Goal: Answer question/provide support: Share knowledge or assist other users

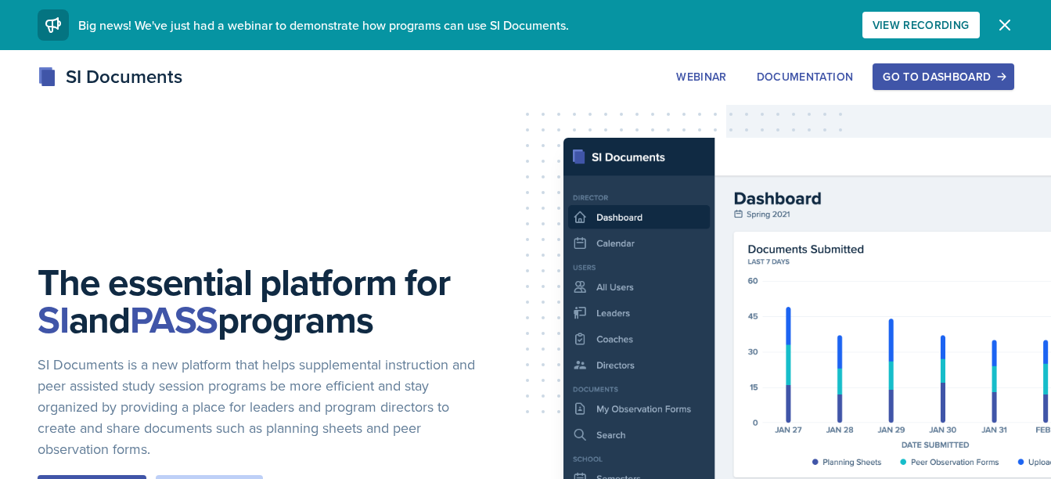
click at [960, 81] on div "Go to Dashboard" at bounding box center [943, 76] width 120 height 13
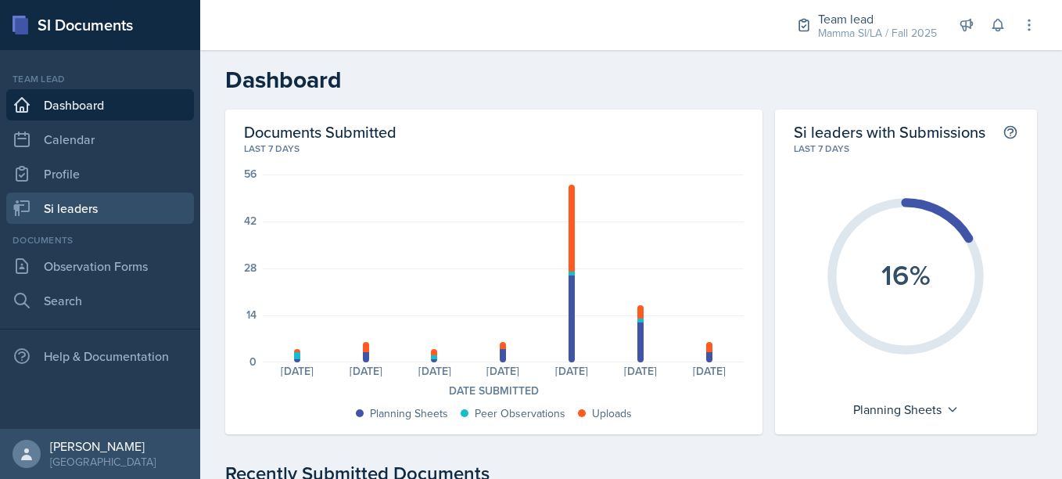
click at [95, 200] on link "Si leaders" at bounding box center [100, 207] width 188 height 31
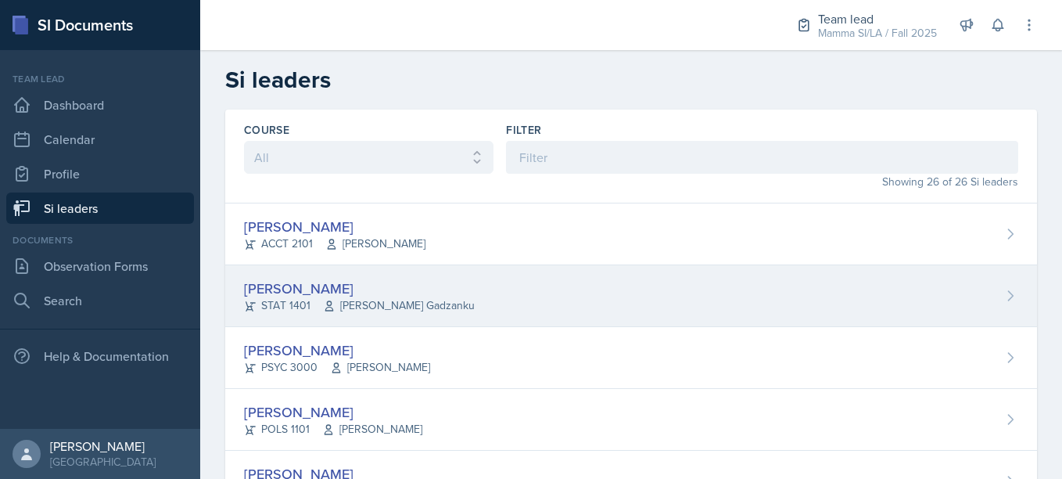
click at [399, 286] on div "[PERSON_NAME]" at bounding box center [359, 288] width 231 height 21
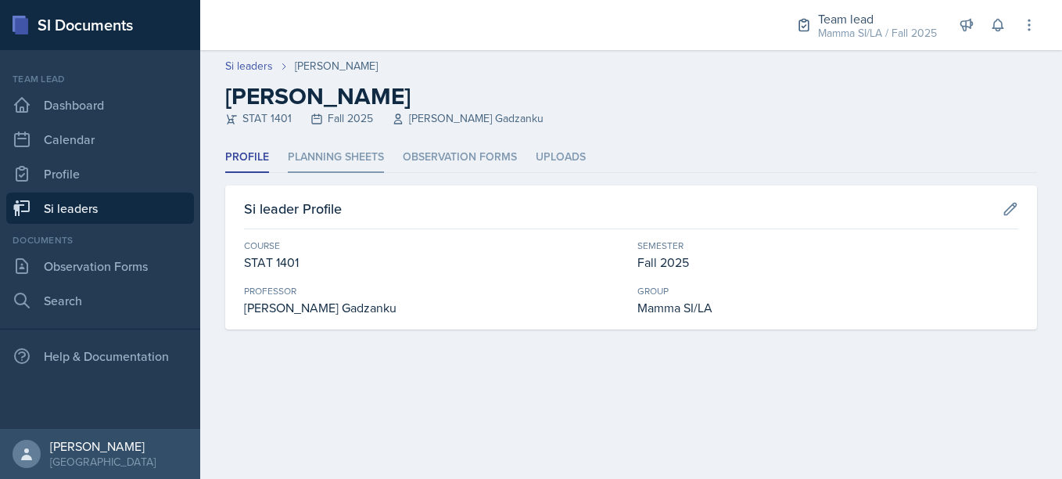
click at [346, 171] on li "Planning Sheets" at bounding box center [336, 157] width 96 height 31
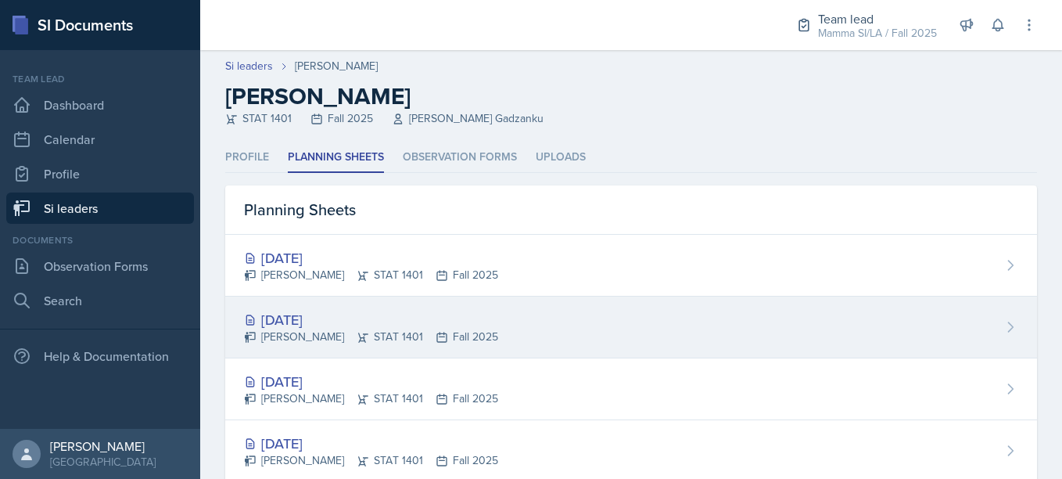
click at [383, 332] on div "[PERSON_NAME] STAT 1401 Fall 2025" at bounding box center [371, 337] width 254 height 16
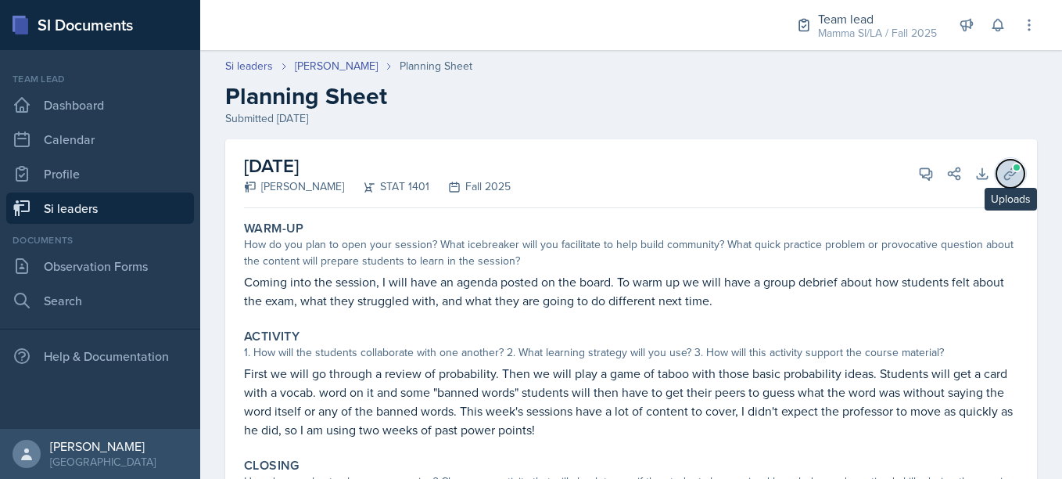
click at [1012, 164] on span at bounding box center [1016, 167] width 9 height 9
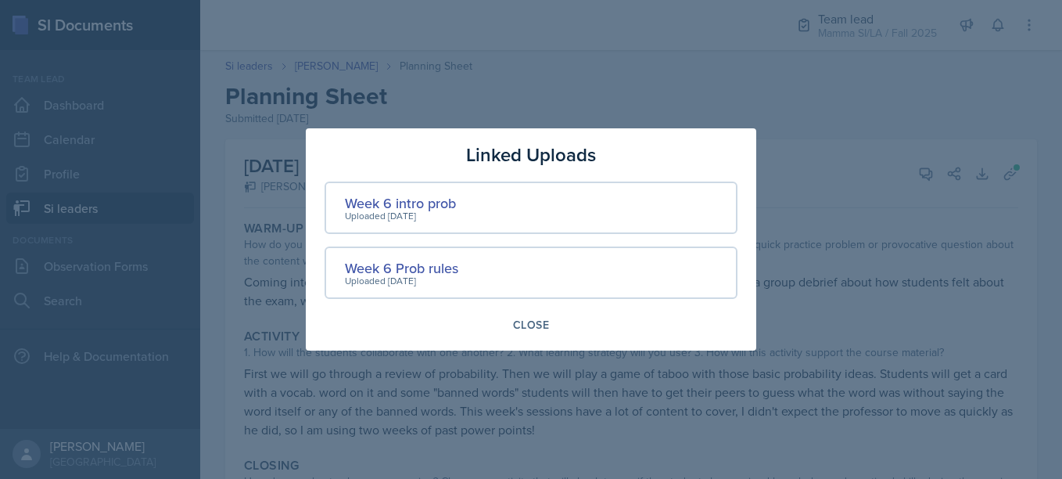
click at [924, 252] on div at bounding box center [531, 239] width 1062 height 479
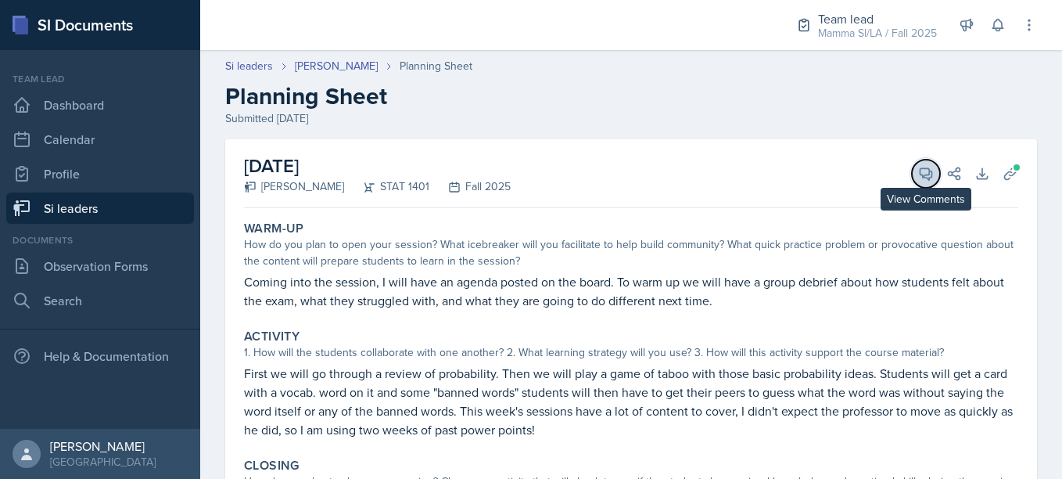
click at [928, 171] on span at bounding box center [932, 168] width 8 height 8
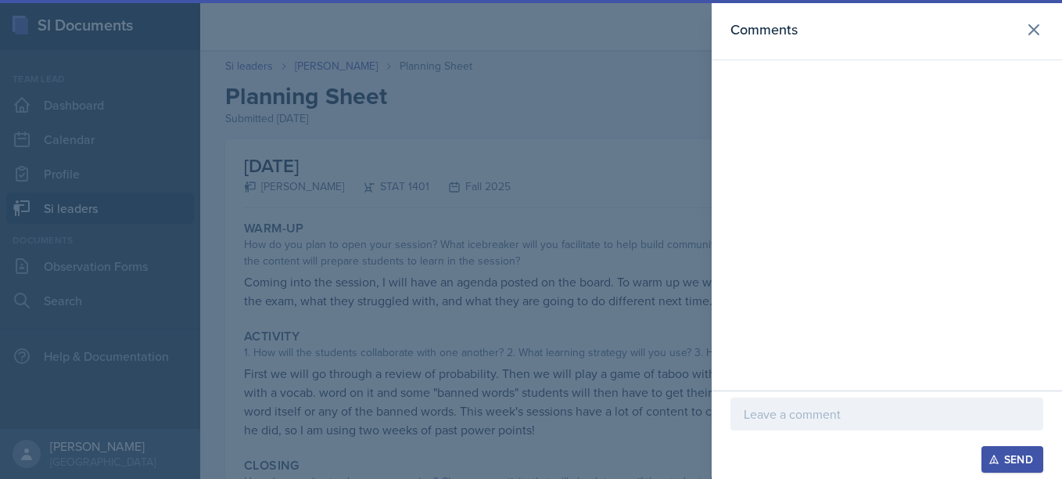
click at [785, 418] on p at bounding box center [887, 413] width 286 height 19
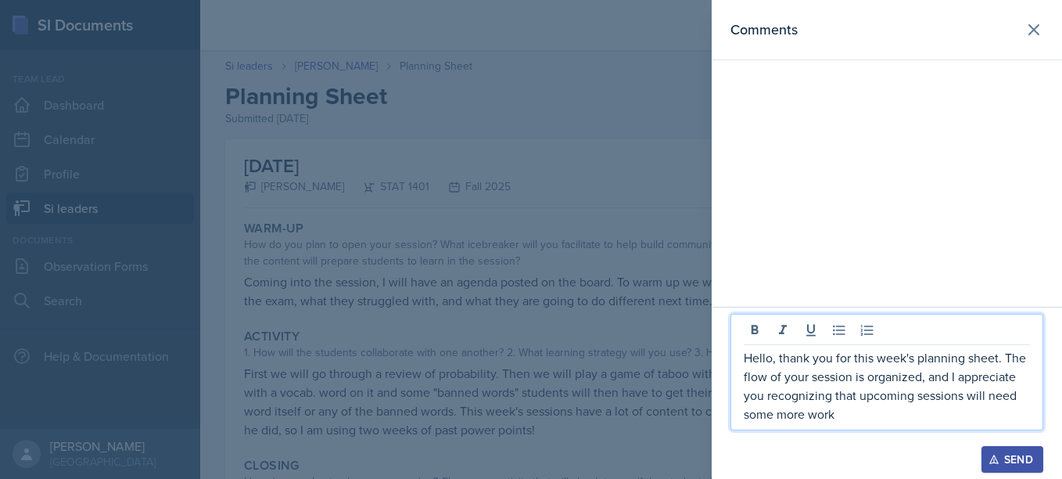
click at [882, 437] on div at bounding box center [887, 438] width 313 height 16
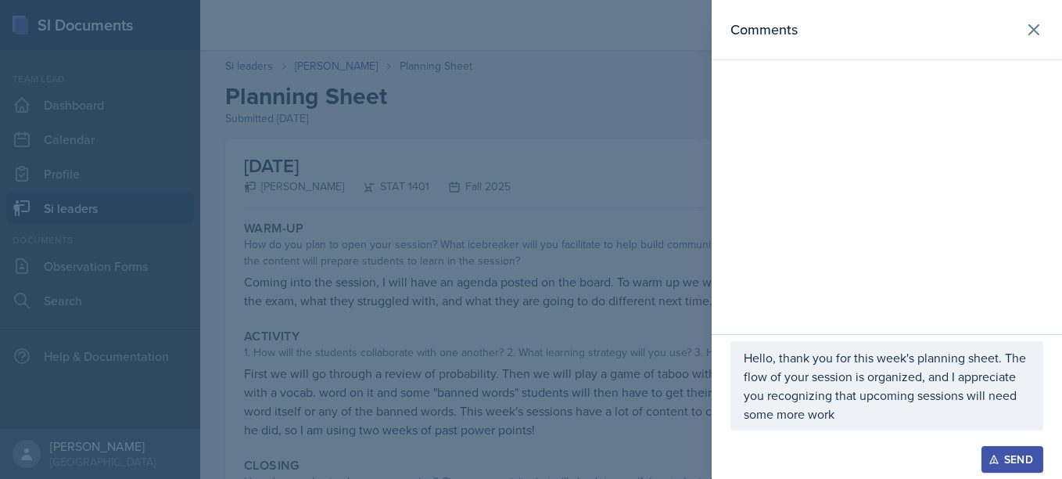
click at [876, 418] on p "Hello, thank you for this week's planning sheet. The flow of your session is or…" at bounding box center [887, 385] width 286 height 75
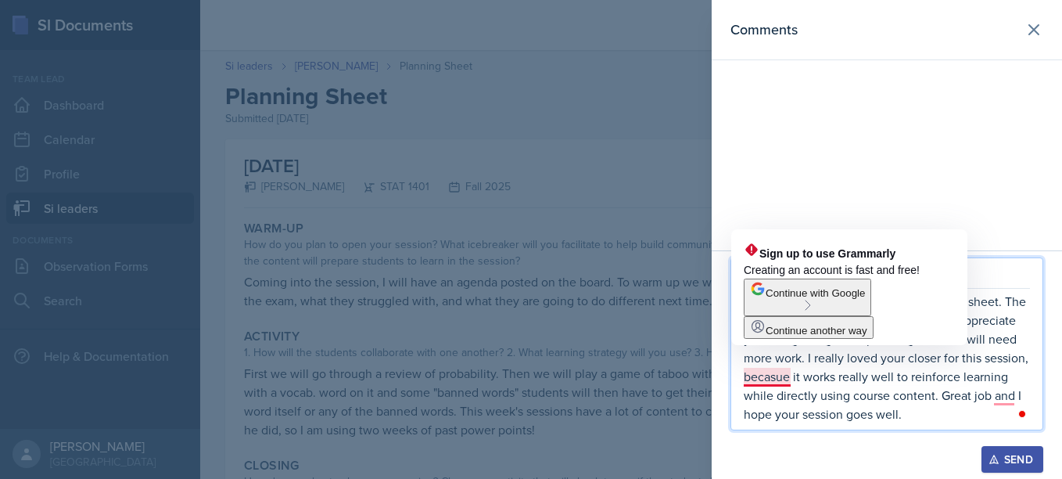
click at [764, 379] on p "Hello, thank you for this week's planning sheet. The flow of your session is or…" at bounding box center [887, 357] width 286 height 131
click at [800, 405] on p "Hello, thank you for this week's planning sheet. The flow of your session is or…" at bounding box center [887, 357] width 286 height 131
click at [789, 382] on p "Hello, thank you for this week's planning sheet. The flow of your session is or…" at bounding box center [887, 357] width 286 height 131
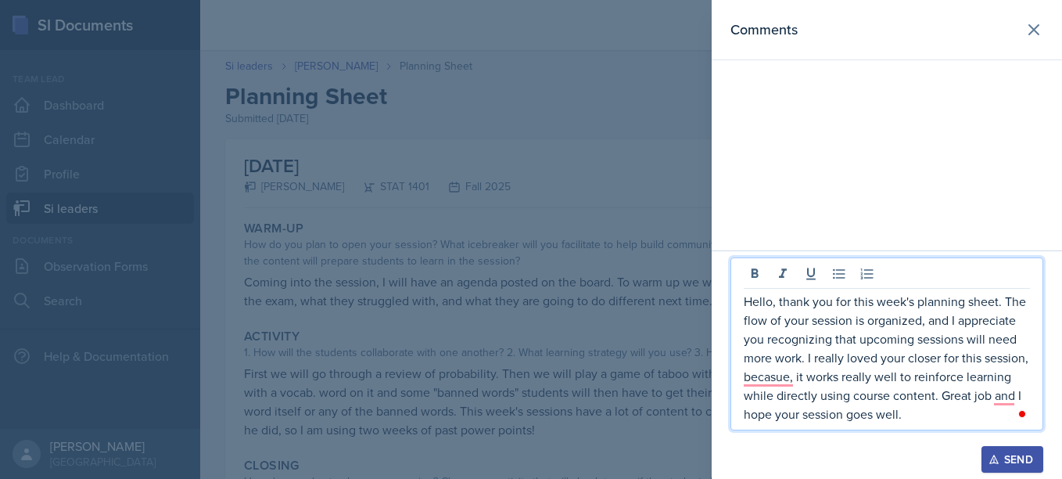
click at [1030, 351] on p "Hello, thank you for this week's planning sheet. The flow of your session is or…" at bounding box center [887, 357] width 286 height 131
click at [790, 380] on p "Hello, thank you for this week's planning sheet. The flow of your session is or…" at bounding box center [887, 357] width 286 height 131
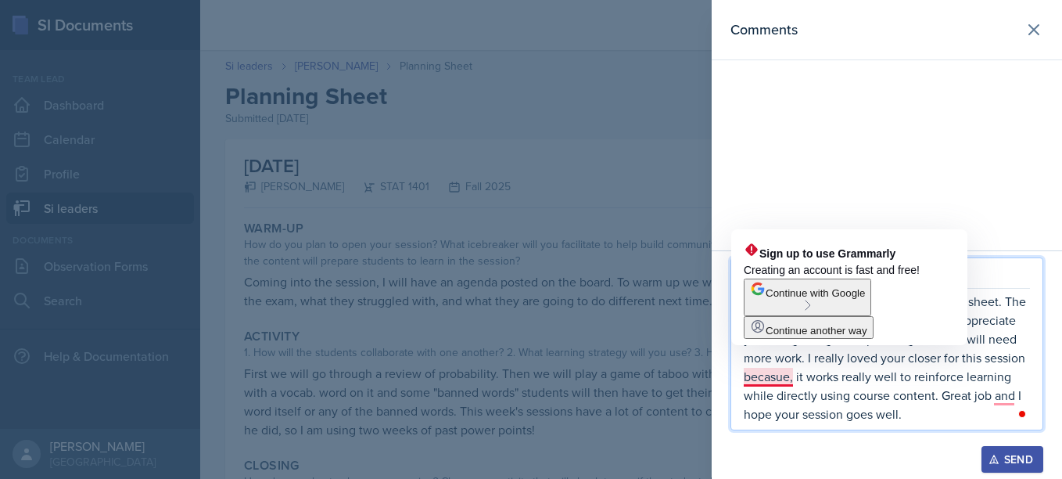
click at [796, 380] on p "Hello, thank you for this week's planning sheet. The flow of your session is or…" at bounding box center [887, 357] width 286 height 131
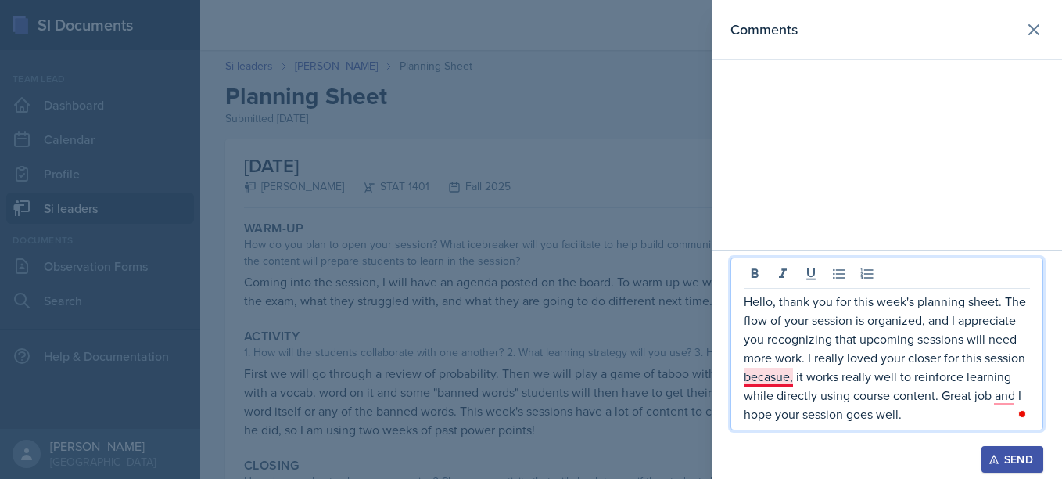
click at [793, 379] on p "Hello, thank you for this week's planning sheet. The flow of your session is or…" at bounding box center [887, 357] width 286 height 131
click at [849, 397] on p "Hello, thank you for this week's planning sheet. The flow of your session is or…" at bounding box center [887, 357] width 286 height 131
click at [1011, 386] on p "Hello, thank you for this week's planning sheet. The flow of your session is or…" at bounding box center [887, 357] width 286 height 131
click at [1014, 376] on p "Hello, thank you for this week's planning sheet. The flow of your session is or…" at bounding box center [887, 357] width 286 height 131
click at [923, 412] on p "Hello, thank you for this week's planning sheet. The flow of your session is or…" at bounding box center [887, 357] width 286 height 131
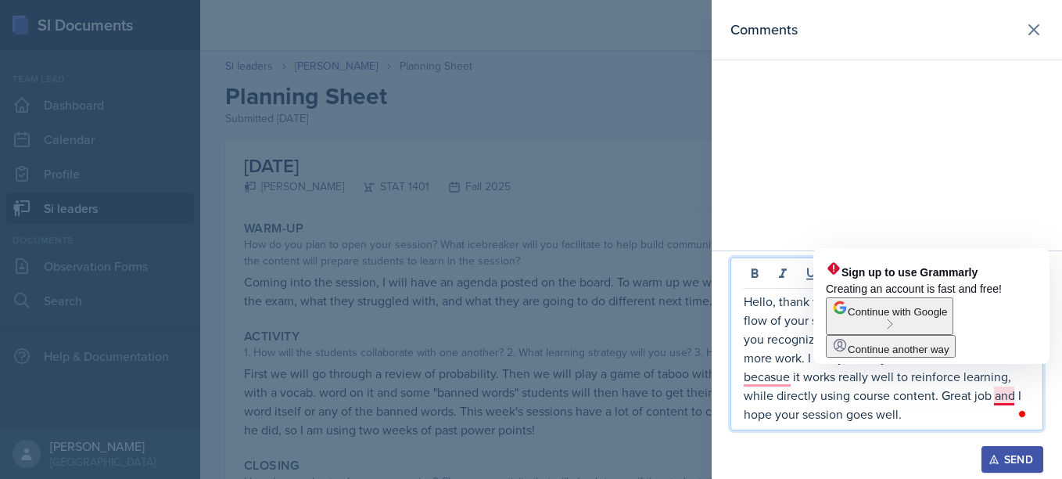
click at [990, 401] on p "Hello, thank you for this week's planning sheet. The flow of your session is or…" at bounding box center [887, 357] width 286 height 131
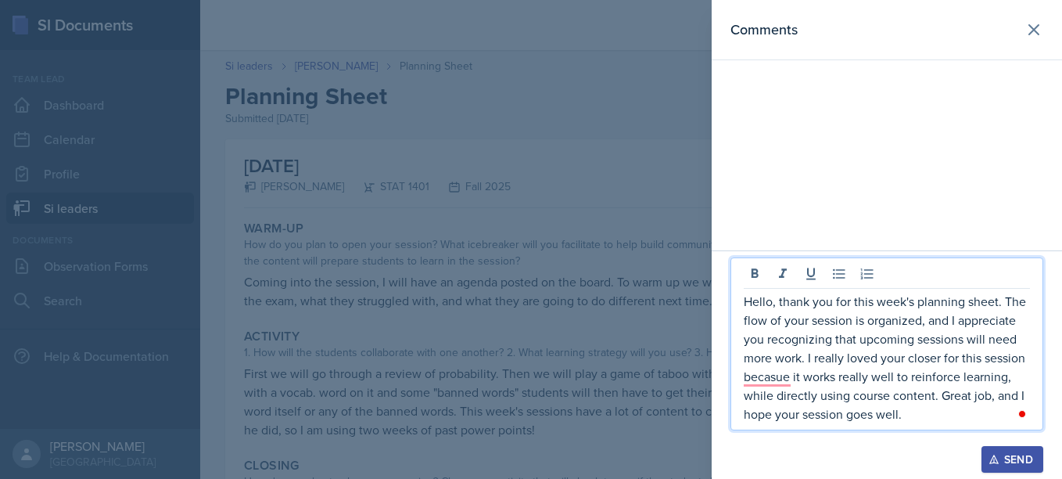
click at [917, 415] on p "Hello, thank you for this week's planning sheet. The flow of your session is or…" at bounding box center [887, 357] width 286 height 131
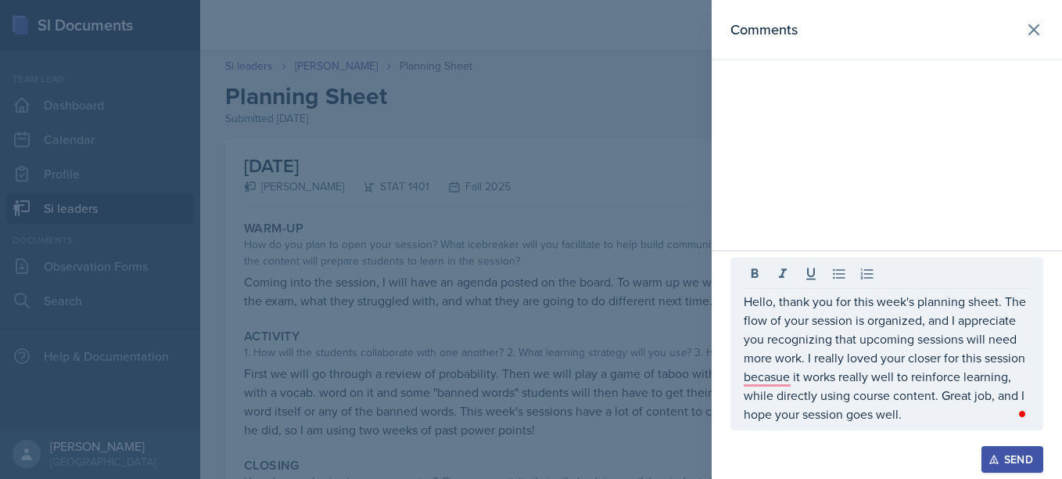
click at [1014, 460] on div "Send" at bounding box center [1012, 459] width 41 height 13
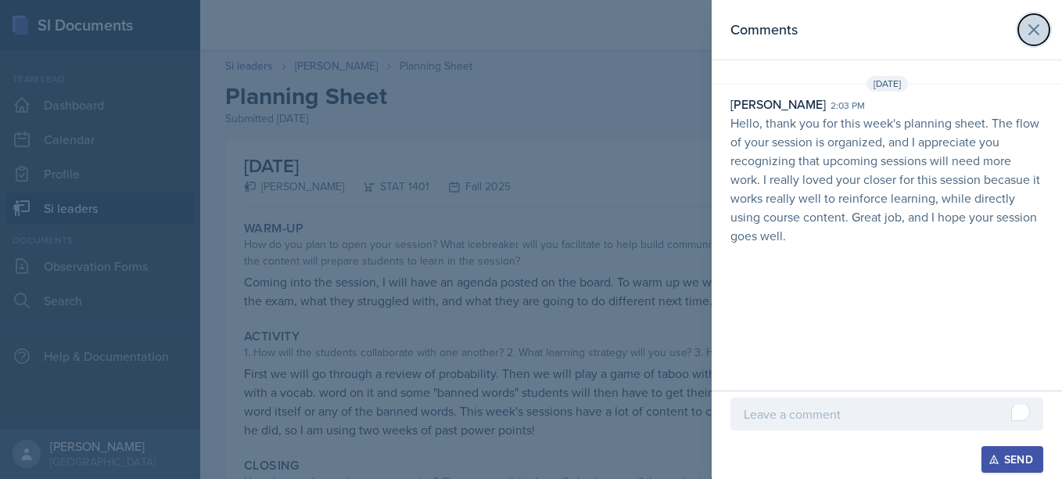
click at [1037, 37] on icon at bounding box center [1034, 29] width 19 height 19
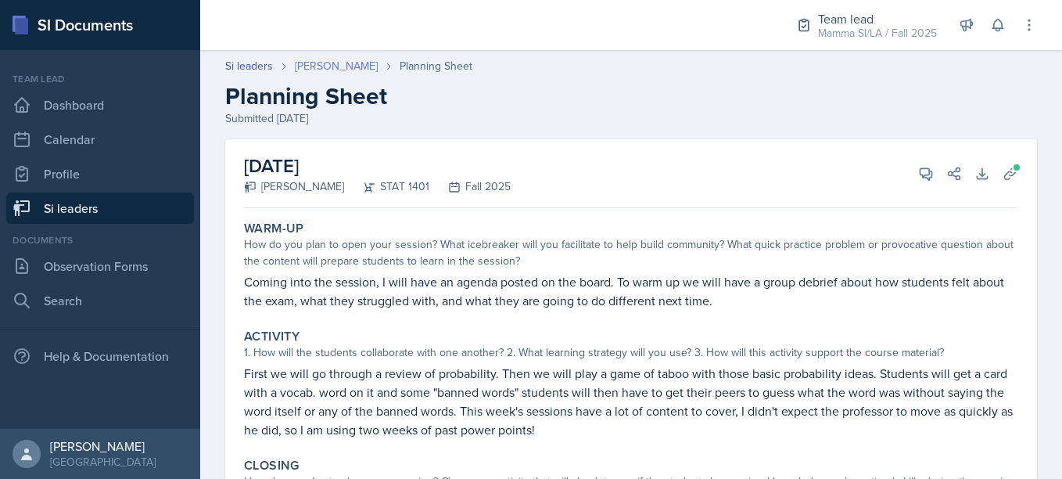
click at [322, 67] on link "[PERSON_NAME]" at bounding box center [336, 66] width 83 height 16
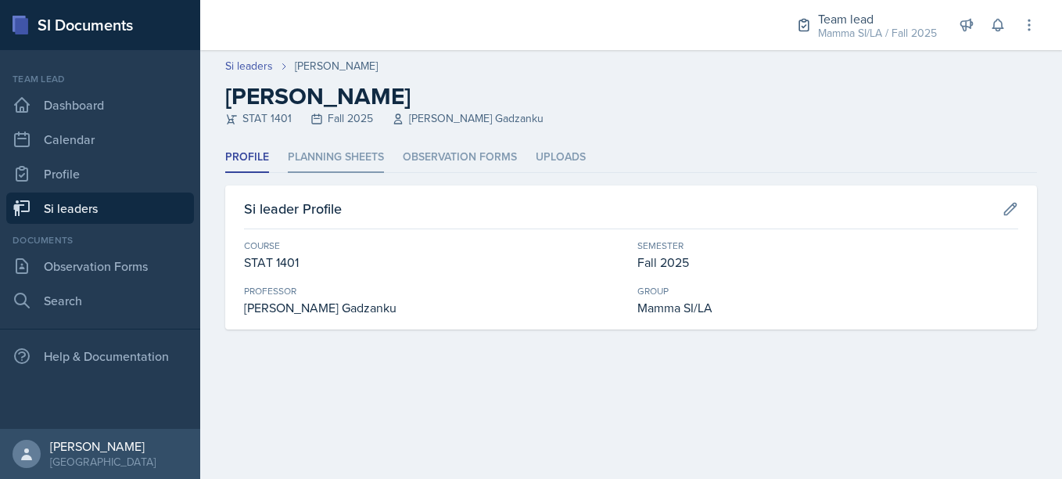
click at [351, 171] on li "Planning Sheets" at bounding box center [336, 157] width 96 height 31
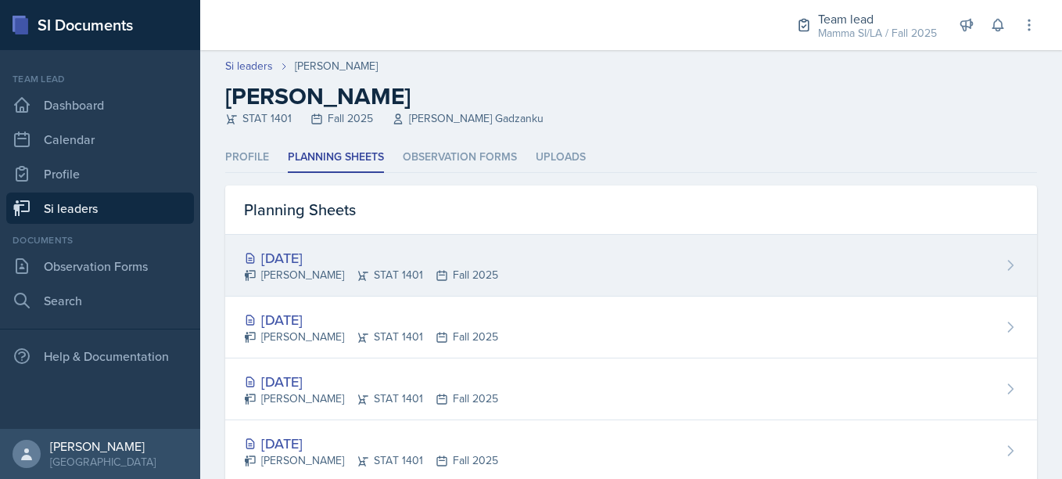
click at [378, 237] on div "[DATE] [PERSON_NAME] STAT 1401 Fall 2025" at bounding box center [631, 266] width 812 height 62
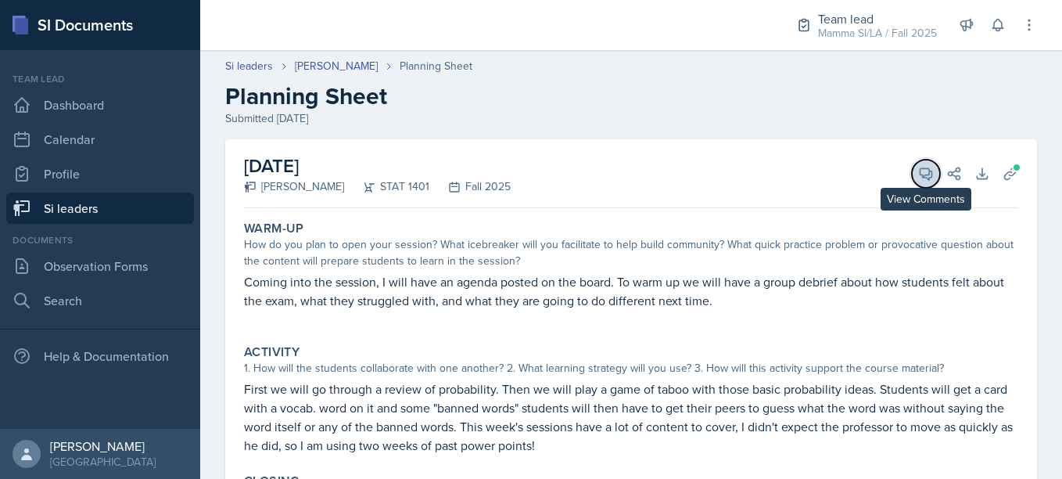
click at [927, 167] on button "View Comments" at bounding box center [926, 174] width 28 height 28
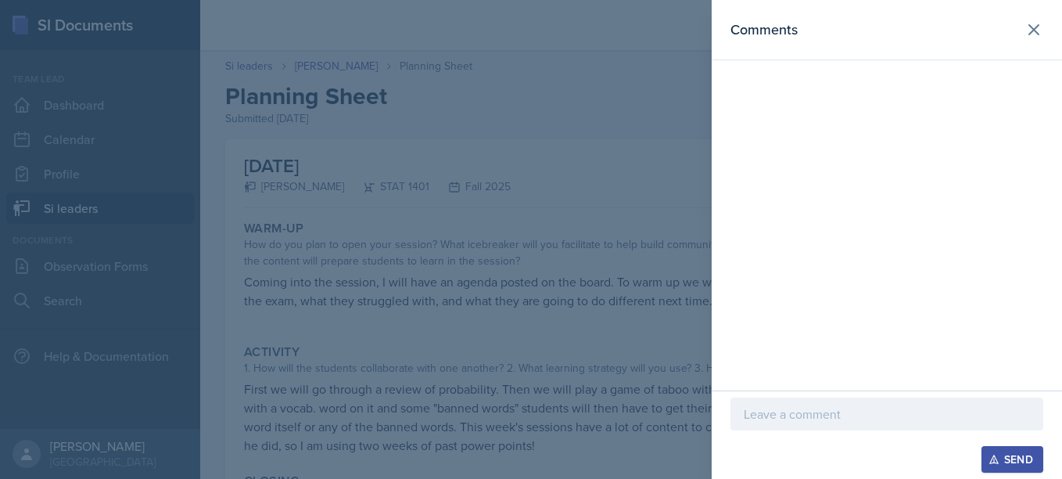
click at [800, 422] on p at bounding box center [887, 413] width 286 height 19
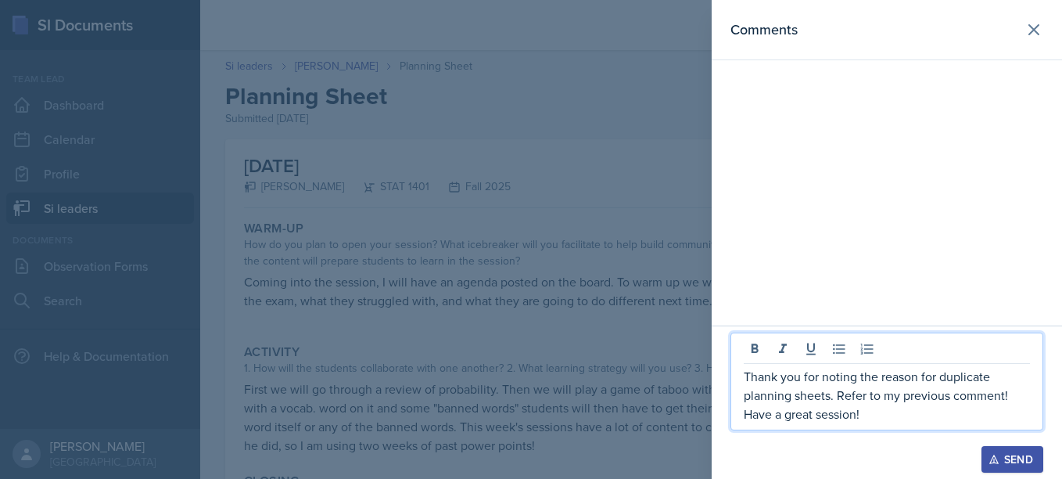
click at [1008, 398] on p "Thank you for noting the reason for duplicate planning sheets. Refer to my prev…" at bounding box center [887, 395] width 286 height 56
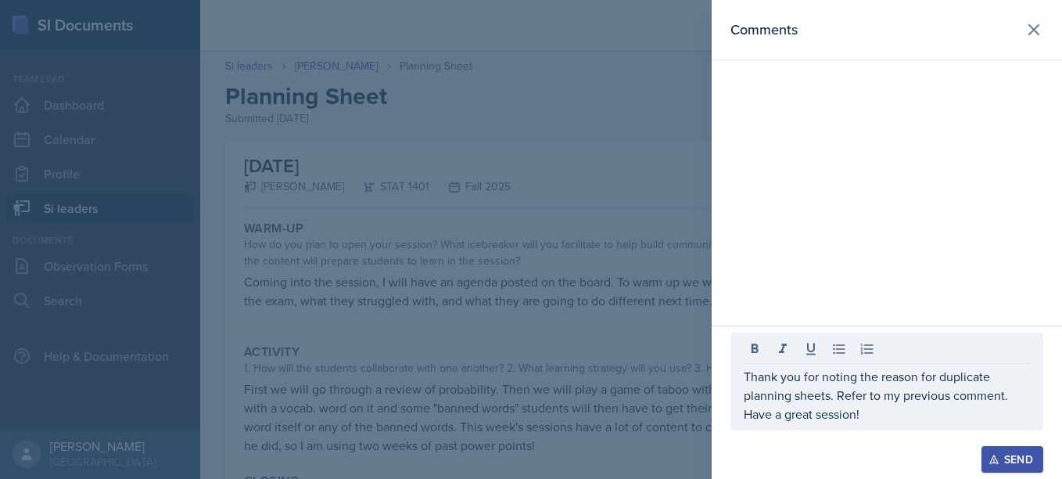
click at [1003, 448] on button "Send" at bounding box center [1013, 459] width 62 height 27
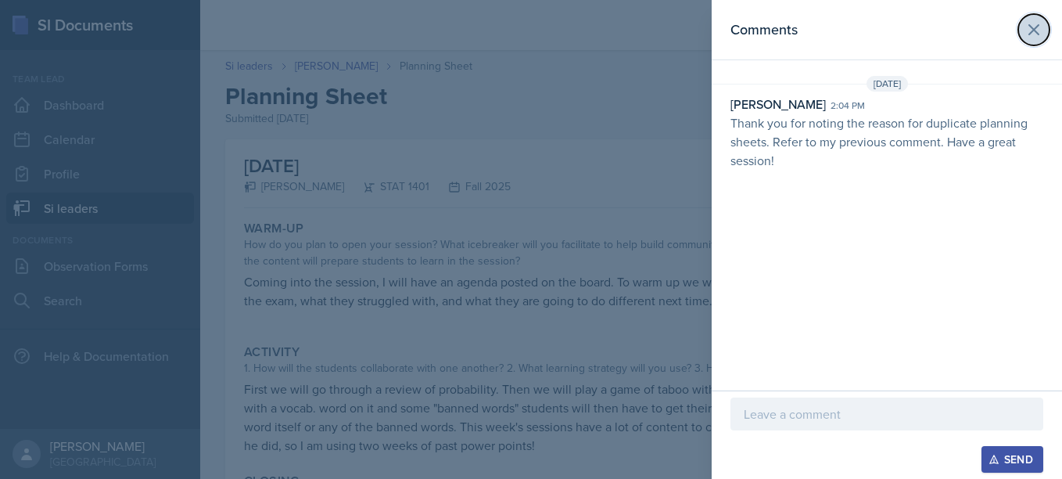
click at [1033, 16] on button at bounding box center [1034, 29] width 31 height 31
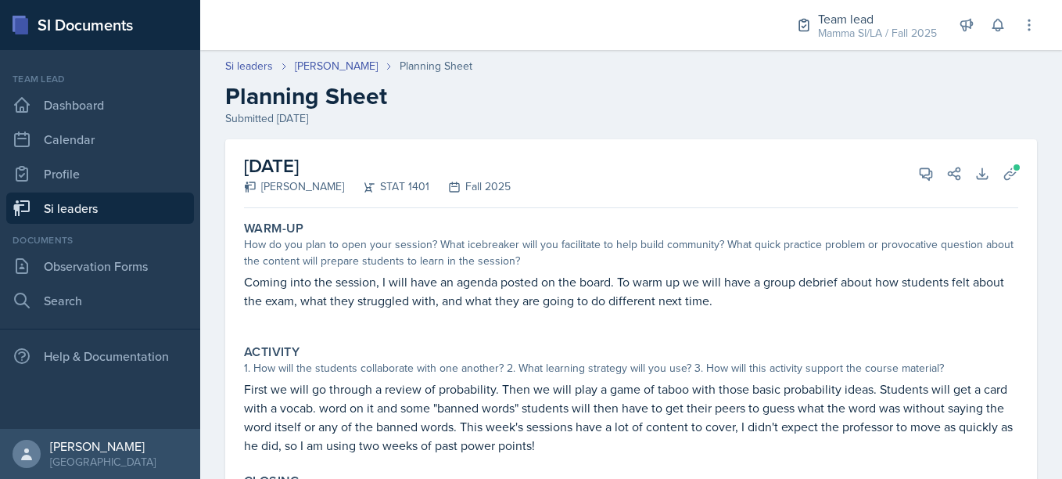
click at [141, 203] on link "Si leaders" at bounding box center [100, 207] width 188 height 31
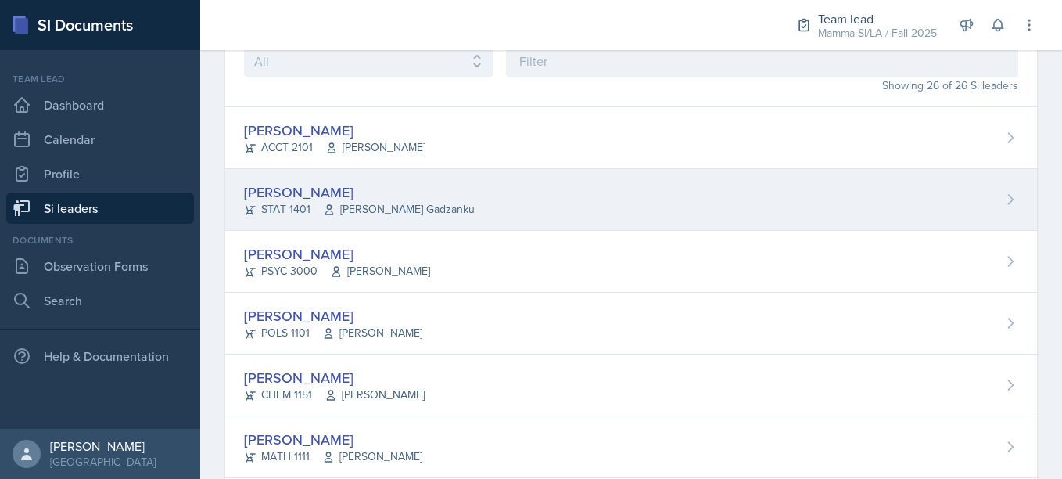
scroll to position [97, 0]
click at [401, 270] on span "[PERSON_NAME]" at bounding box center [380, 270] width 100 height 16
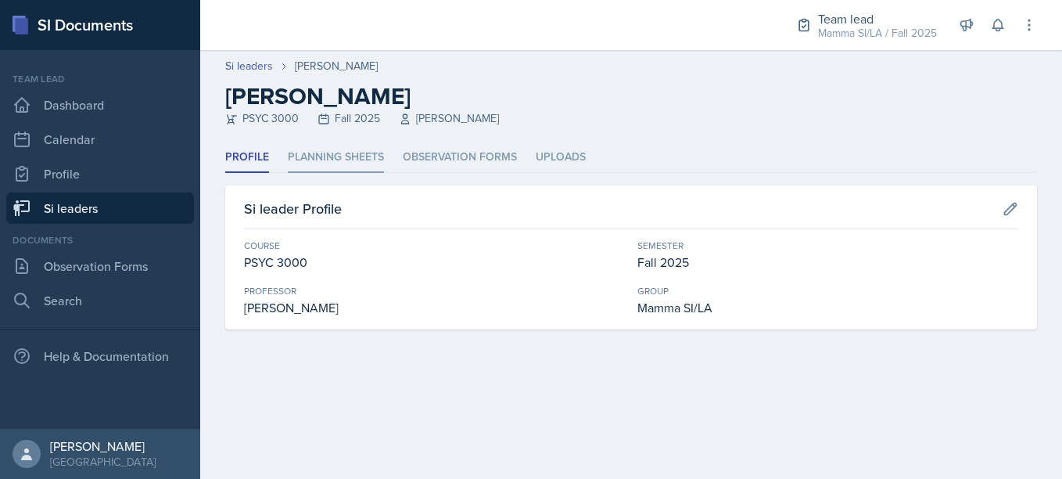
click at [340, 163] on li "Planning Sheets" at bounding box center [336, 157] width 96 height 31
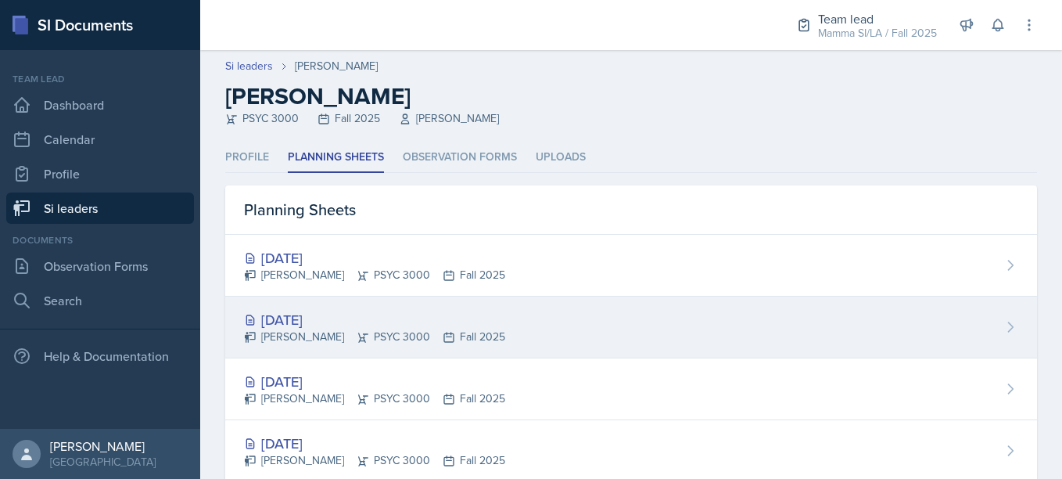
click at [397, 322] on div "[DATE]" at bounding box center [374, 319] width 261 height 21
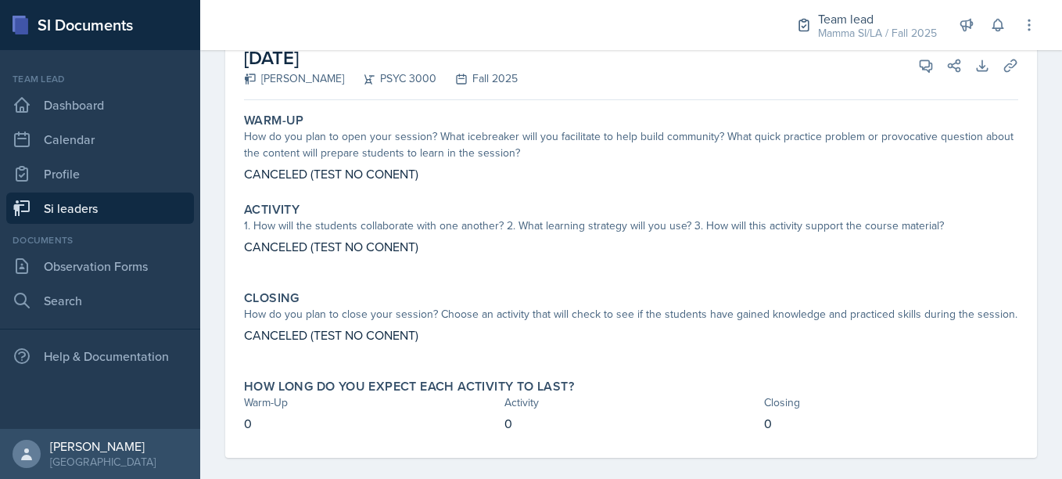
scroll to position [107, 0]
click at [924, 61] on button "View Comments" at bounding box center [926, 66] width 28 height 28
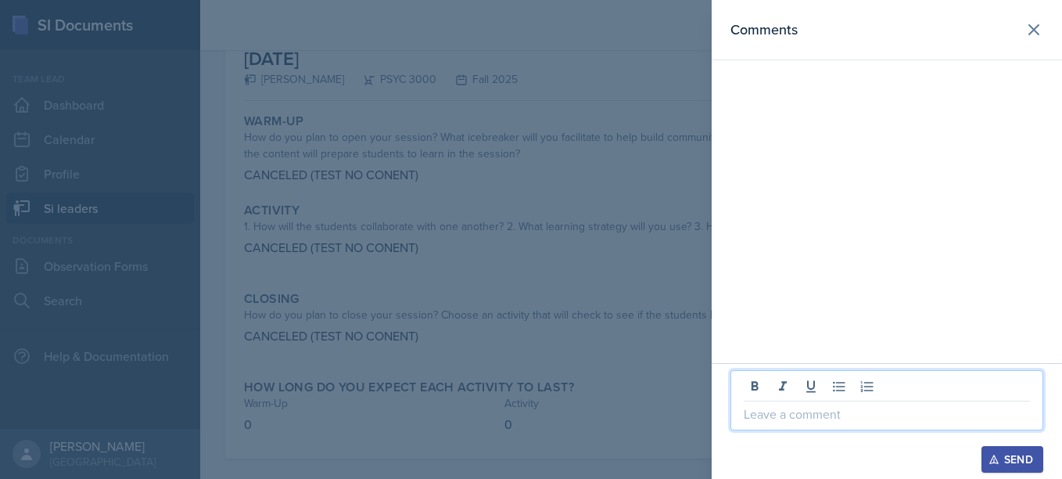
click at [757, 412] on p at bounding box center [887, 413] width 286 height 19
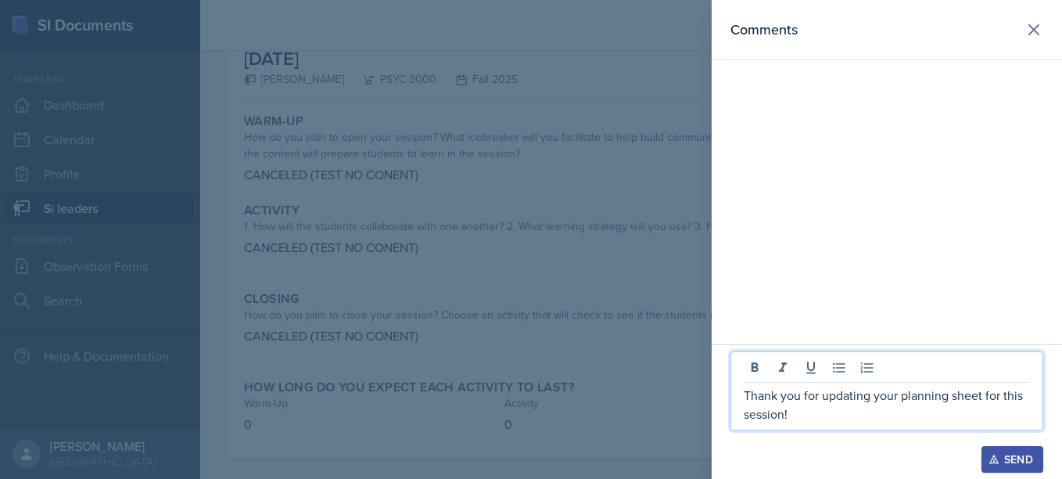
click at [1009, 474] on div "Thank you for updating your planning sheet for this session! Send" at bounding box center [887, 411] width 351 height 135
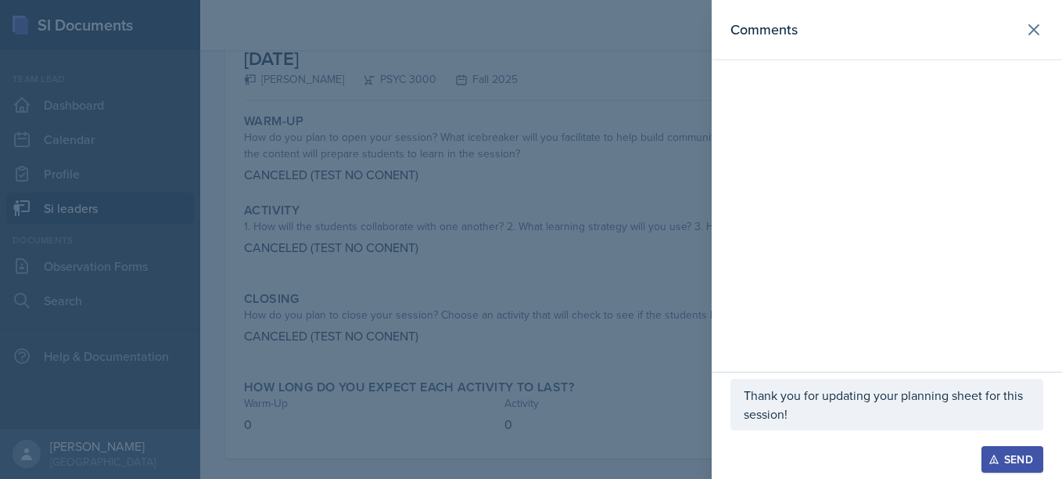
click at [1019, 450] on button "Send" at bounding box center [1013, 459] width 62 height 27
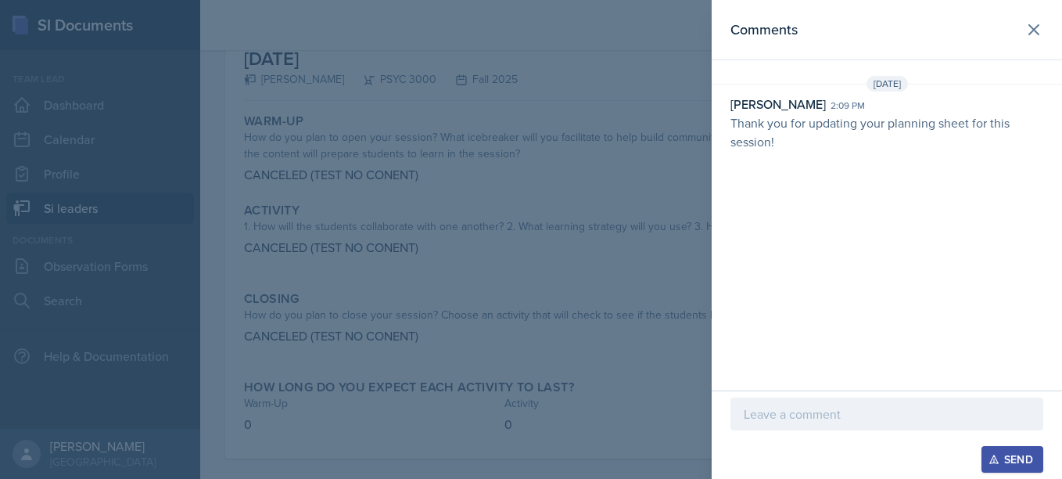
click at [1049, 22] on header "Comments" at bounding box center [887, 30] width 351 height 60
click at [1046, 27] on button at bounding box center [1034, 29] width 31 height 31
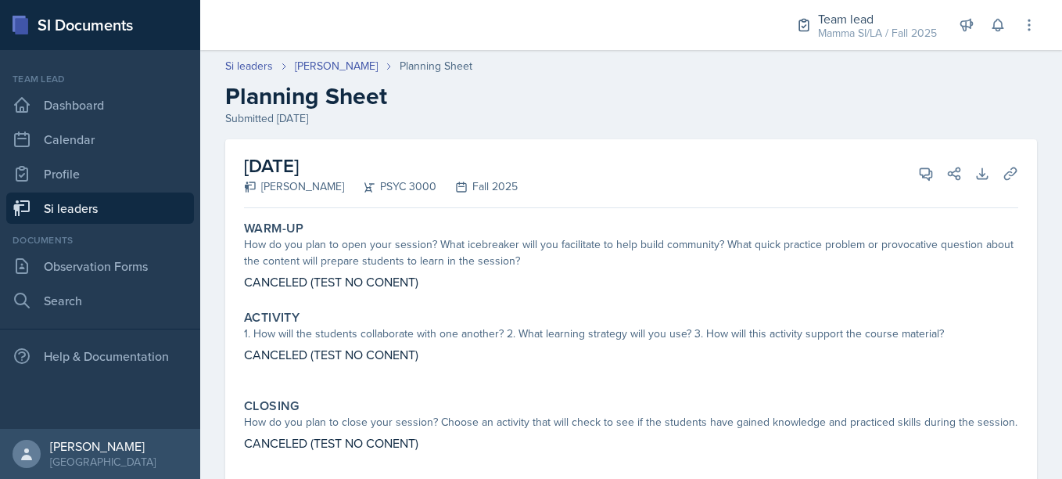
scroll to position [124, 0]
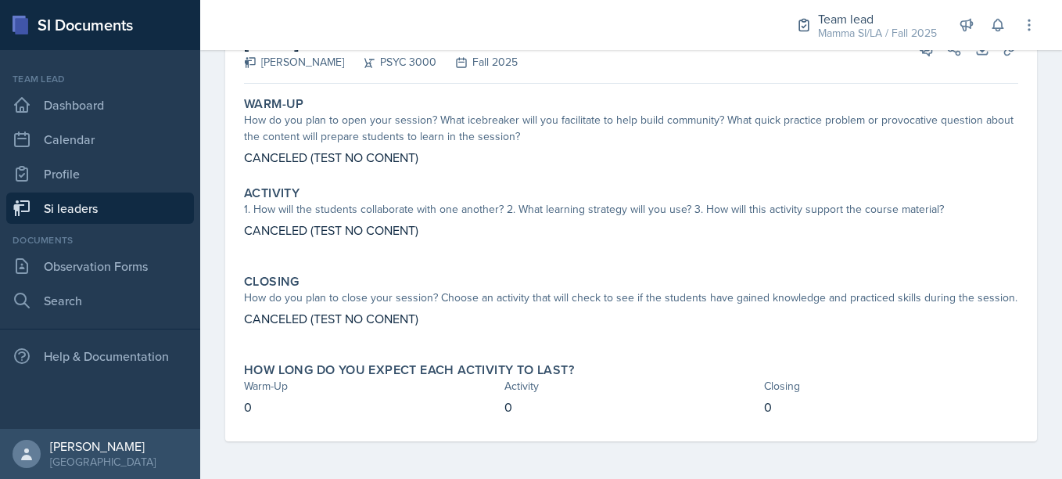
click at [120, 210] on link "Si leaders" at bounding box center [100, 207] width 188 height 31
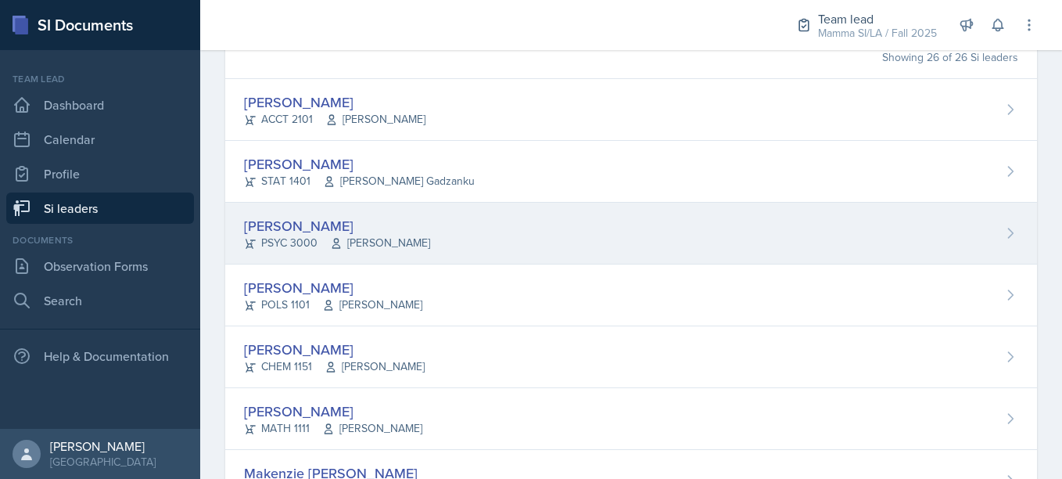
click at [303, 227] on div "[PERSON_NAME]" at bounding box center [337, 225] width 186 height 21
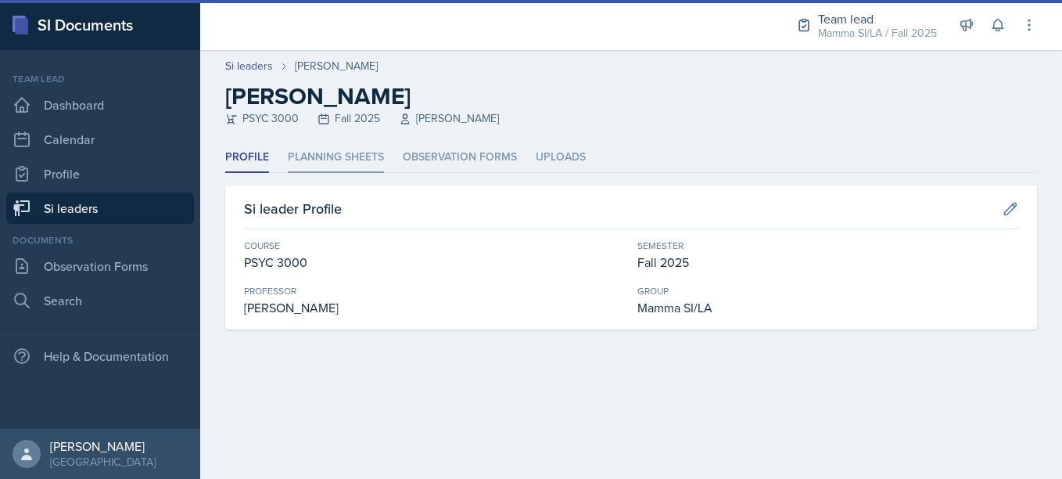
click at [346, 171] on li "Planning Sheets" at bounding box center [336, 157] width 96 height 31
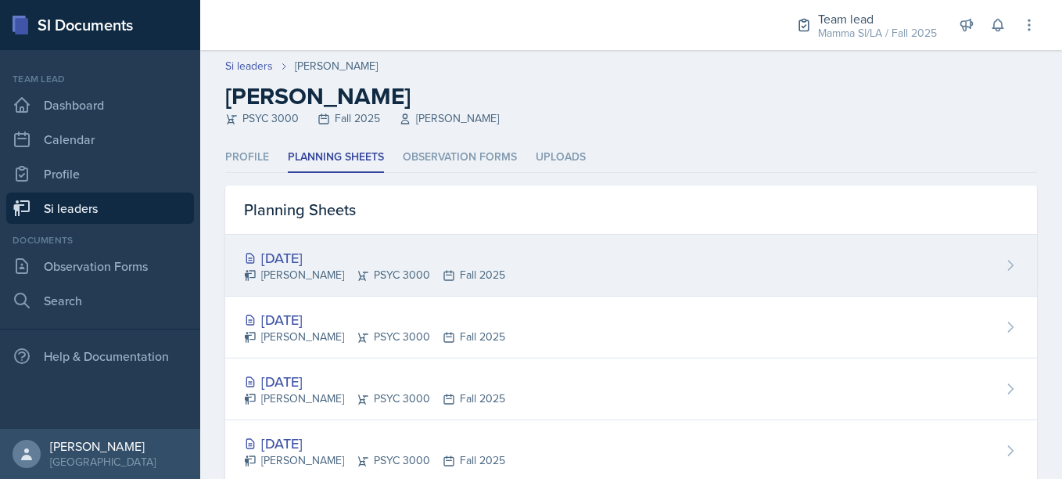
click at [401, 246] on div "[DATE] [PERSON_NAME] PSYC 3000 Fall 2025" at bounding box center [631, 266] width 812 height 62
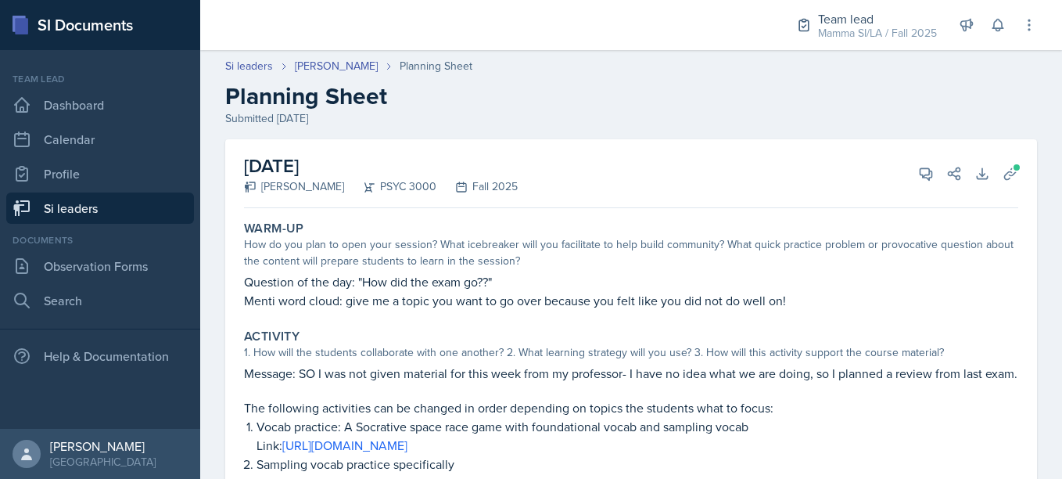
scroll to position [38, 0]
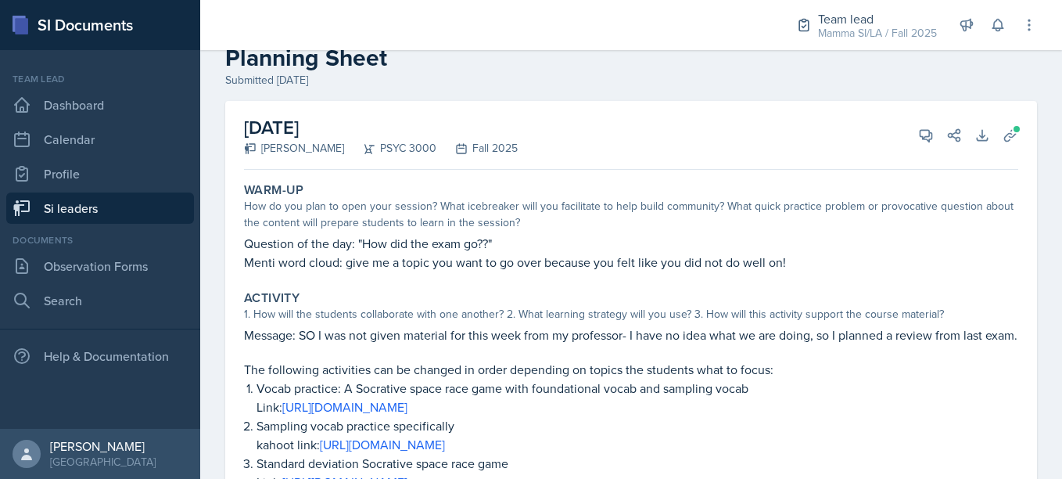
click at [565, 319] on div "1. How will the students collaborate with one another? 2. What learning strateg…" at bounding box center [631, 314] width 775 height 16
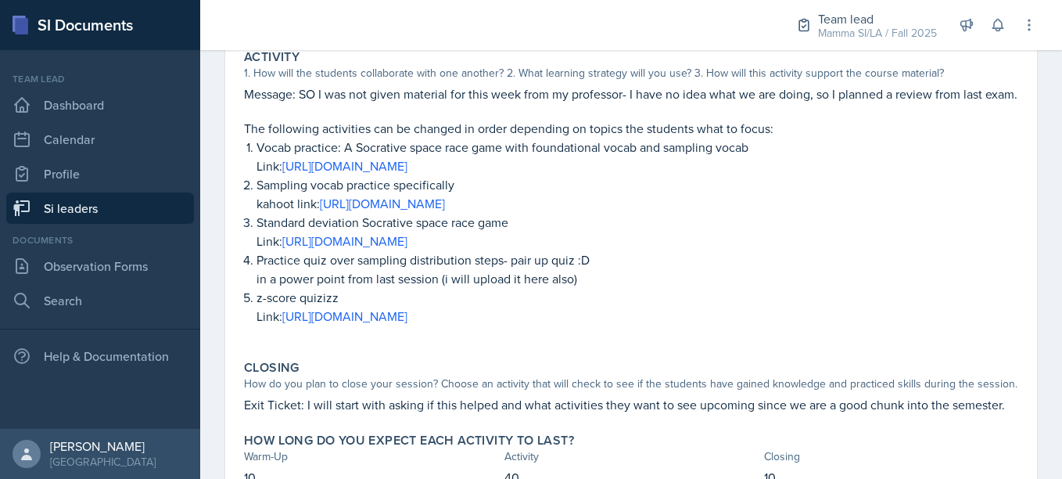
scroll to position [279, 0]
click at [840, 104] on p "Message: SO I was not given material for this week from my professor- I have no…" at bounding box center [631, 94] width 775 height 19
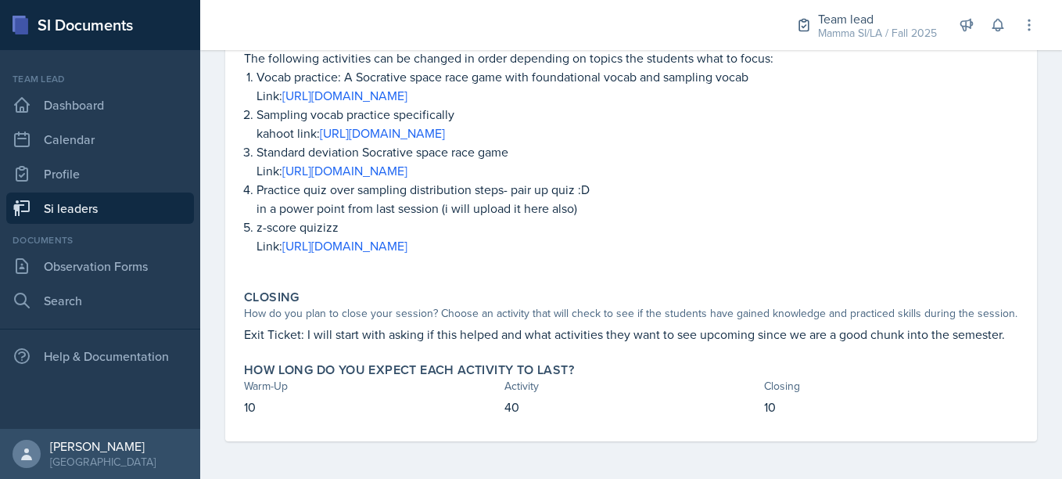
scroll to position [0, 0]
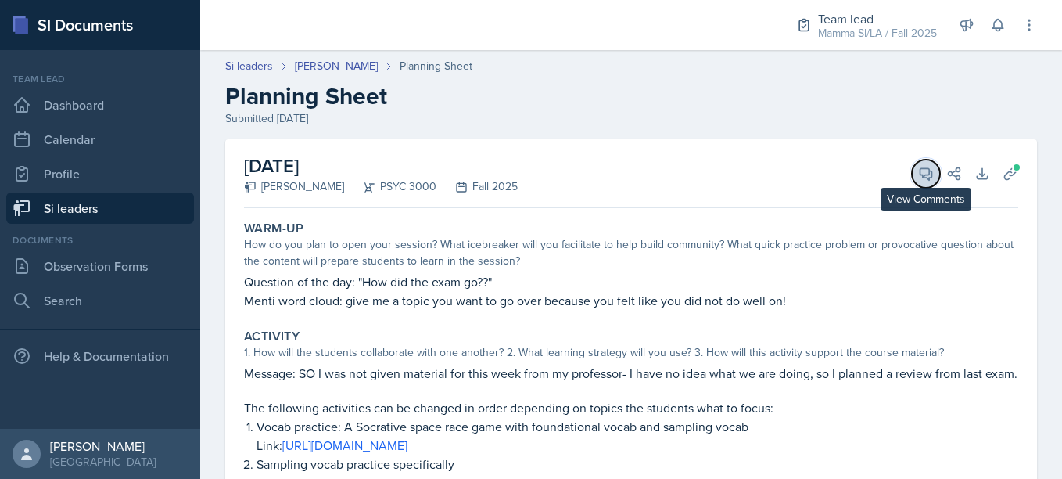
click at [912, 181] on button "View Comments" at bounding box center [926, 174] width 28 height 28
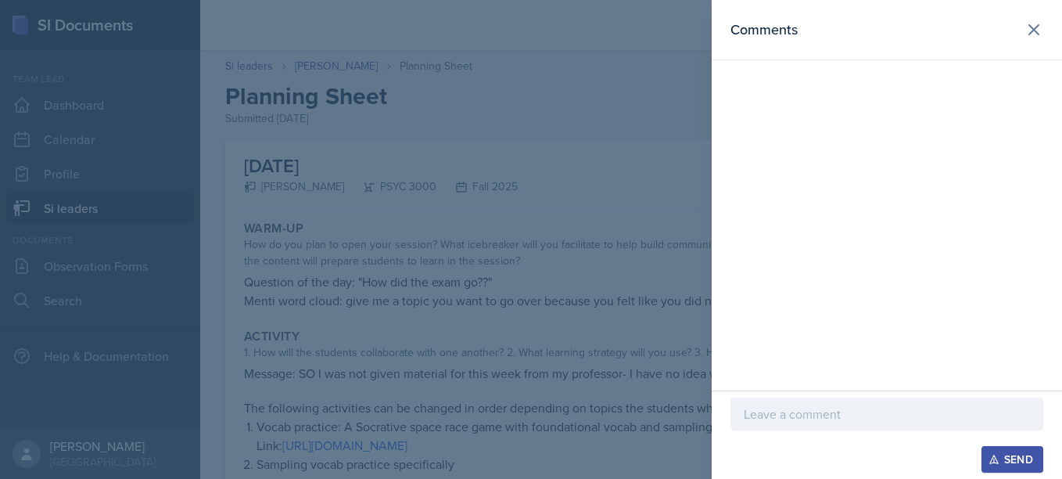
click at [850, 423] on div at bounding box center [887, 413] width 313 height 33
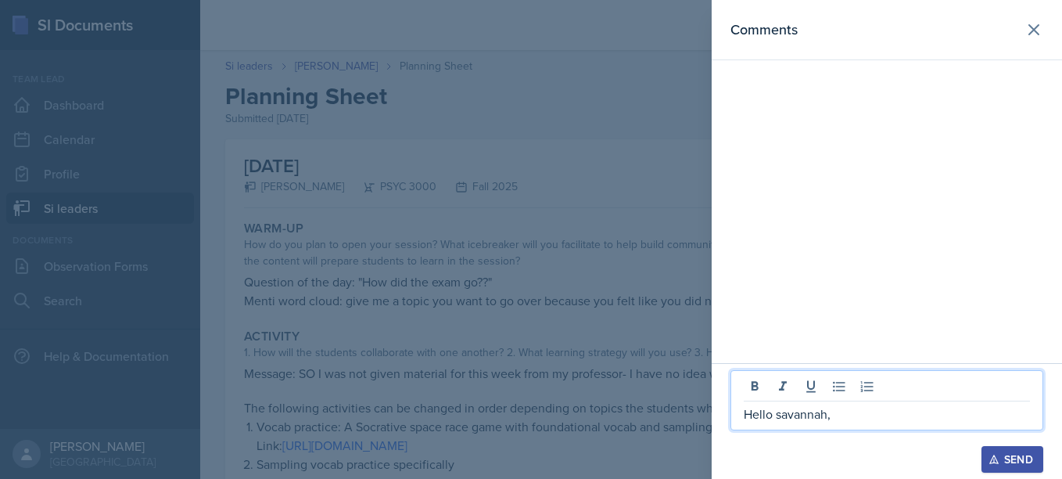
click at [782, 415] on p "Hello savannah," at bounding box center [887, 413] width 286 height 19
click at [859, 415] on p "Hello [PERSON_NAME]," at bounding box center [887, 413] width 286 height 19
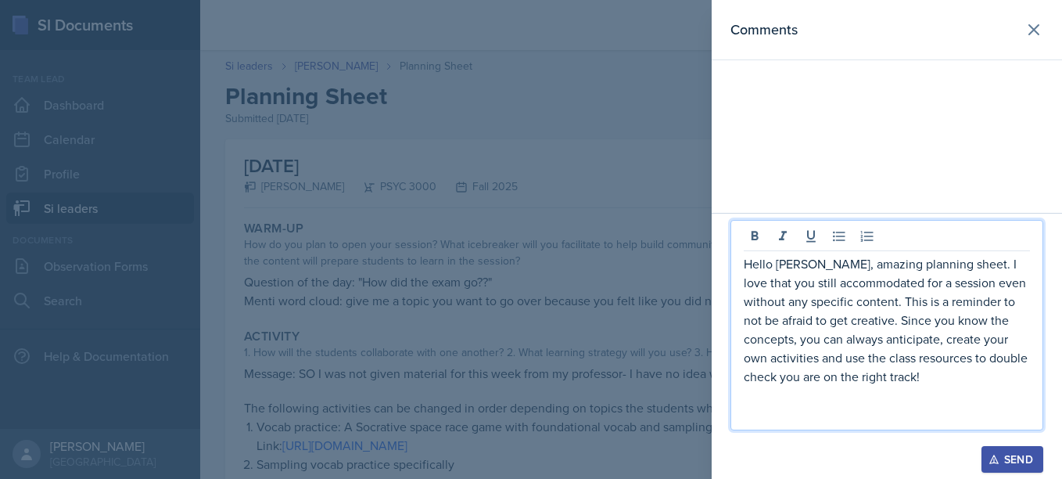
click at [654, 412] on div at bounding box center [531, 239] width 1062 height 479
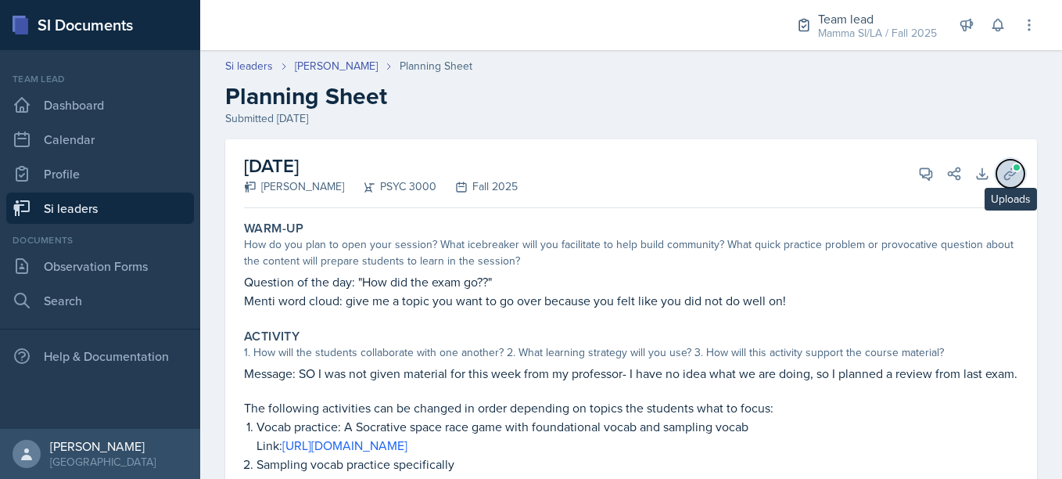
click at [1003, 176] on icon at bounding box center [1011, 174] width 16 height 16
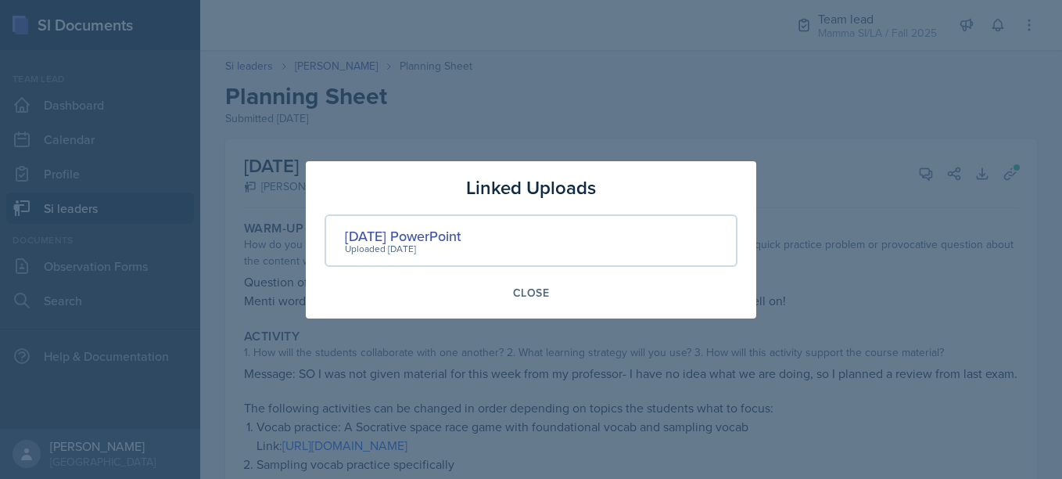
click at [834, 284] on div at bounding box center [531, 239] width 1062 height 479
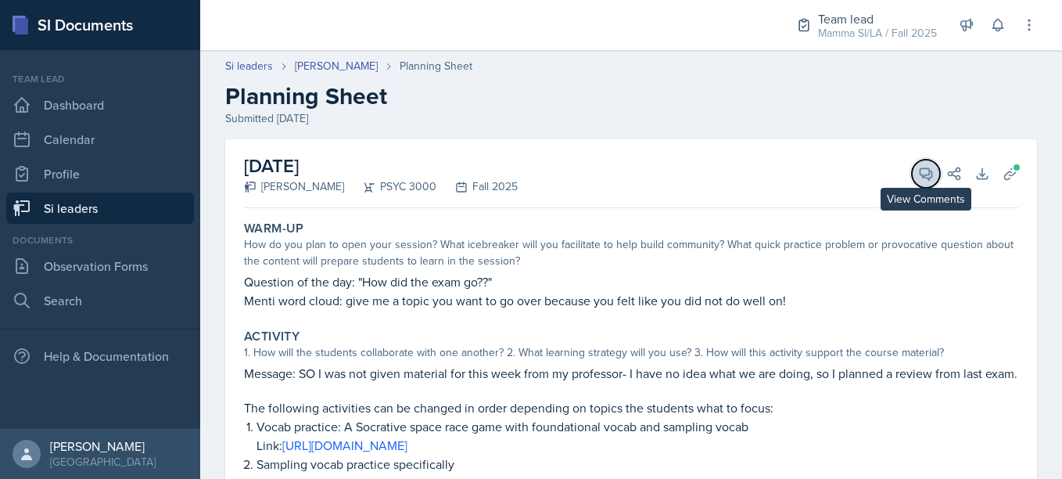
click at [928, 171] on span at bounding box center [932, 168] width 8 height 8
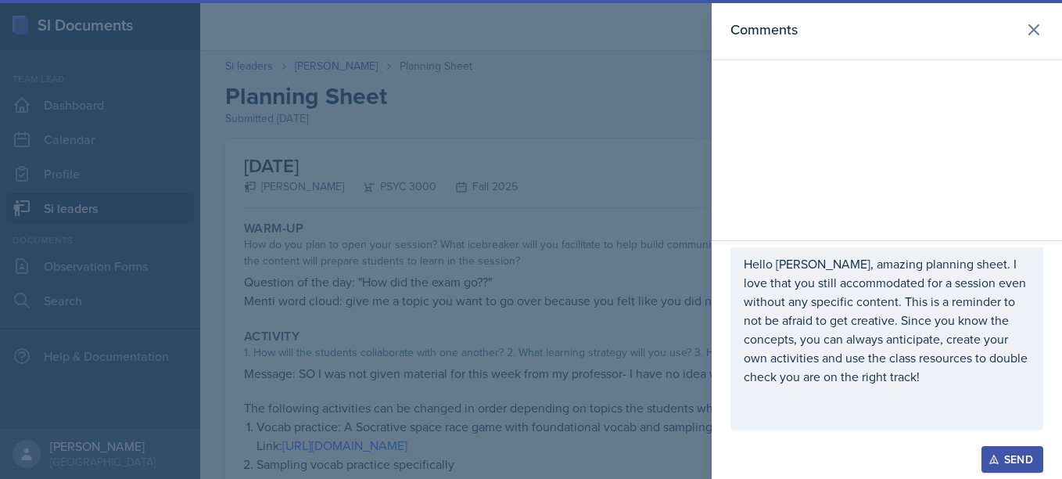
click at [802, 405] on p at bounding box center [887, 413] width 286 height 19
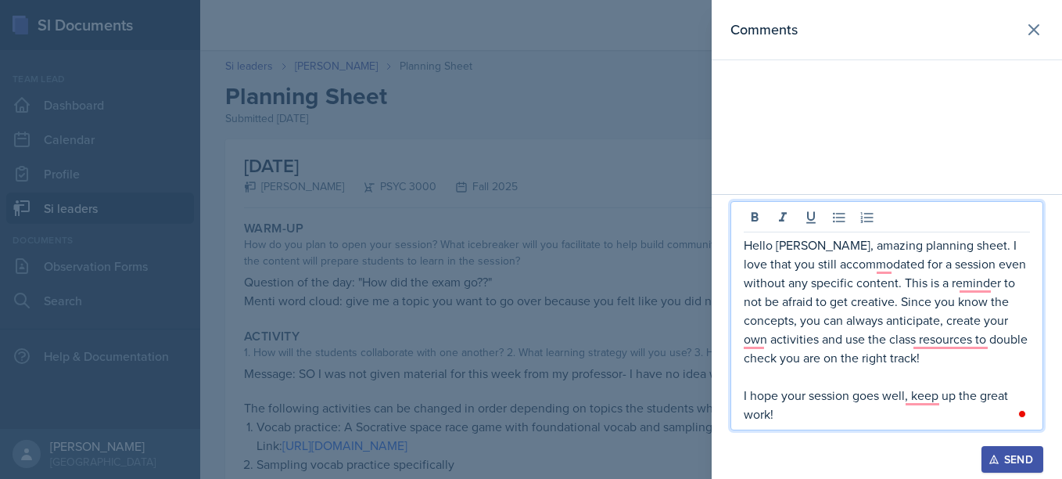
click at [877, 268] on p "Hello [PERSON_NAME], amazing planning sheet. I love that you still accommodated…" at bounding box center [887, 300] width 286 height 131
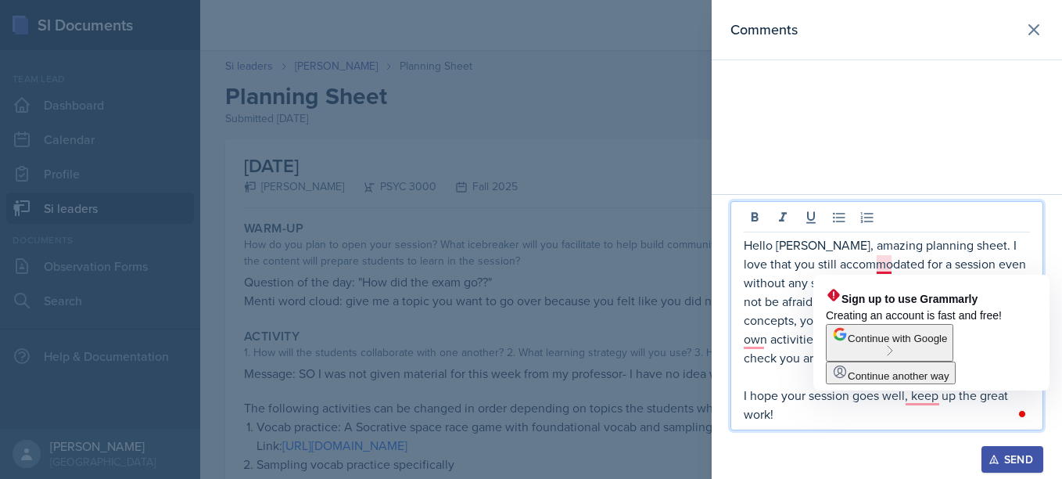
click at [890, 268] on p "Hello [PERSON_NAME], amazing planning sheet. I love that you still accommodated…" at bounding box center [887, 300] width 286 height 131
click at [899, 268] on p "Hello [PERSON_NAME], amazing planning sheet. I love that you still accommodated…" at bounding box center [887, 300] width 286 height 131
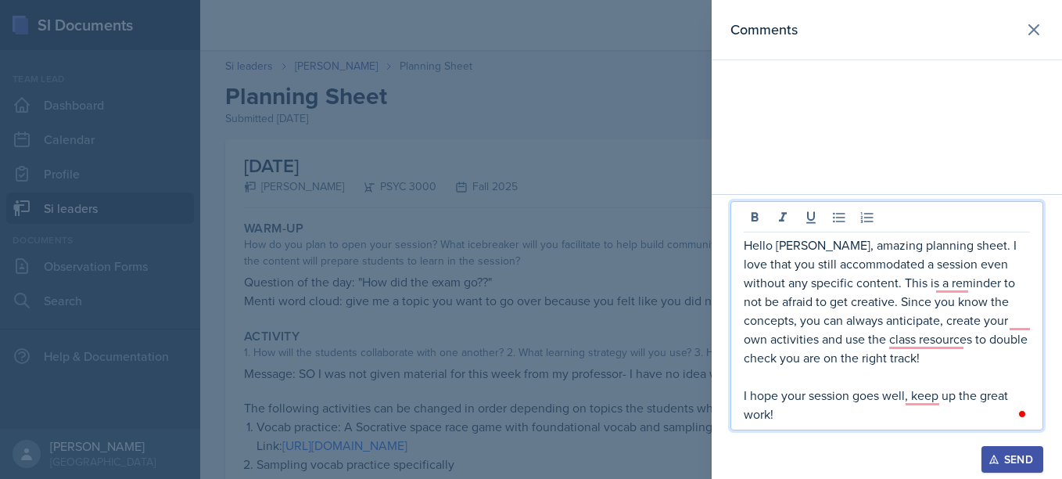
click at [899, 268] on p "Hello [PERSON_NAME], amazing planning sheet. I love that you still accommodated…" at bounding box center [887, 300] width 286 height 131
click at [934, 280] on p "Hello [PERSON_NAME], amazing planning sheet. I love that you still accommodated…" at bounding box center [887, 300] width 286 height 131
click at [944, 322] on p "Hello [PERSON_NAME], amazing planning sheet. I love that you still accommodated…" at bounding box center [887, 300] width 286 height 131
click at [935, 286] on p "Hello [PERSON_NAME], amazing planning sheet. I love that you still accommodated…" at bounding box center [887, 300] width 286 height 131
click at [914, 336] on p "Hello [PERSON_NAME], amazing planning sheet. I love that you still accommodated…" at bounding box center [887, 300] width 286 height 131
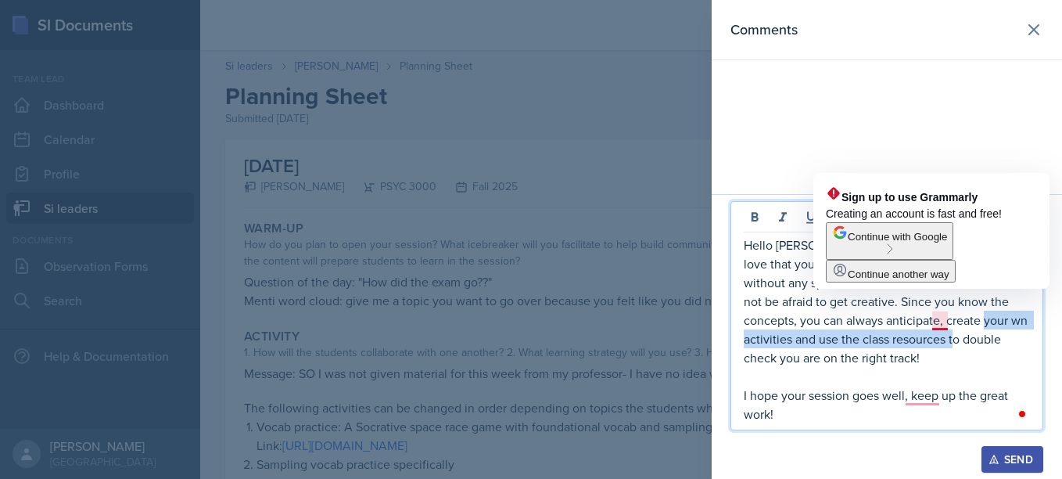
drag, startPoint x: 914, startPoint y: 336, endPoint x: 937, endPoint y: 325, distance: 25.2
click at [937, 325] on p "Hello [PERSON_NAME], amazing planning sheet. I love that you still accommodated…" at bounding box center [887, 300] width 286 height 131
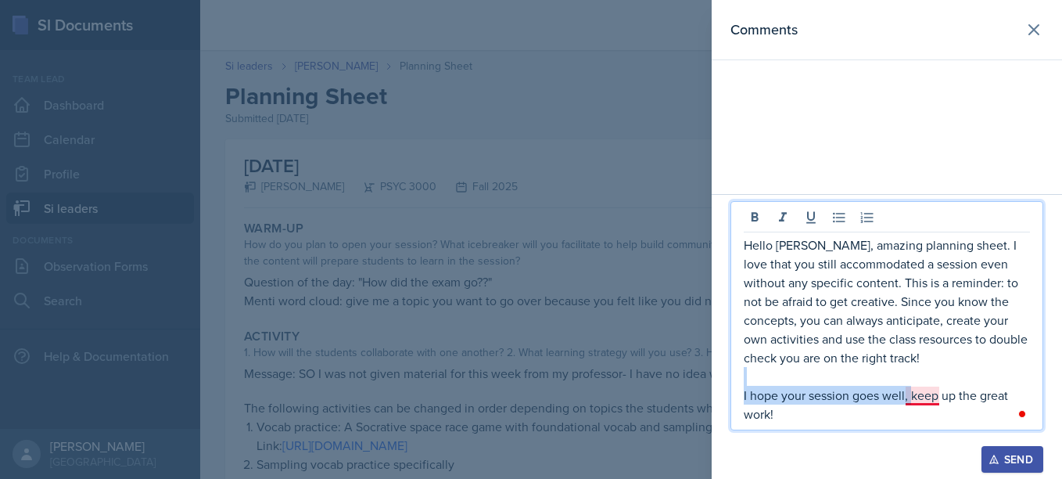
drag, startPoint x: 873, startPoint y: 382, endPoint x: 911, endPoint y: 400, distance: 42.3
click at [911, 400] on div "Hello [PERSON_NAME], amazing planning sheet. I love that you still accommodated…" at bounding box center [887, 329] width 286 height 188
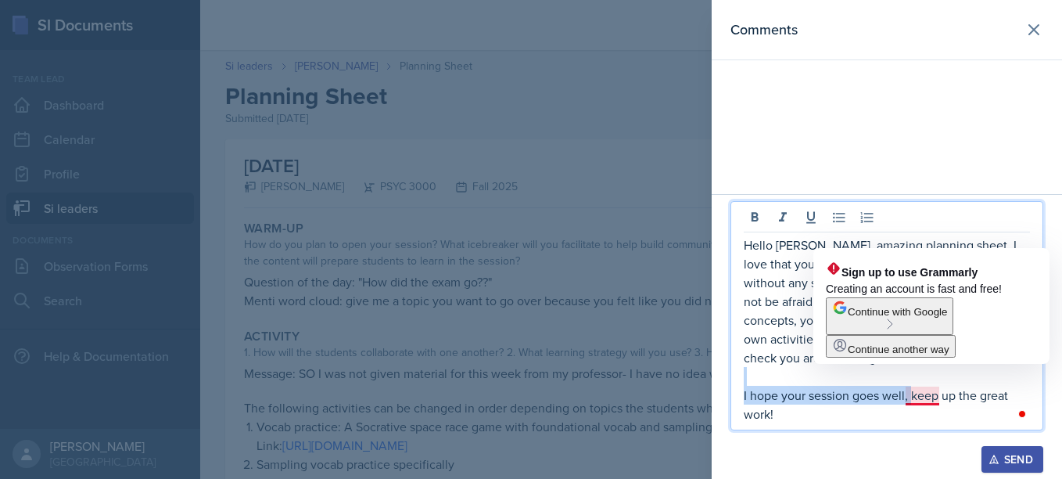
click at [911, 400] on p "I hope your session goes well, keep up the great work!" at bounding box center [887, 405] width 286 height 38
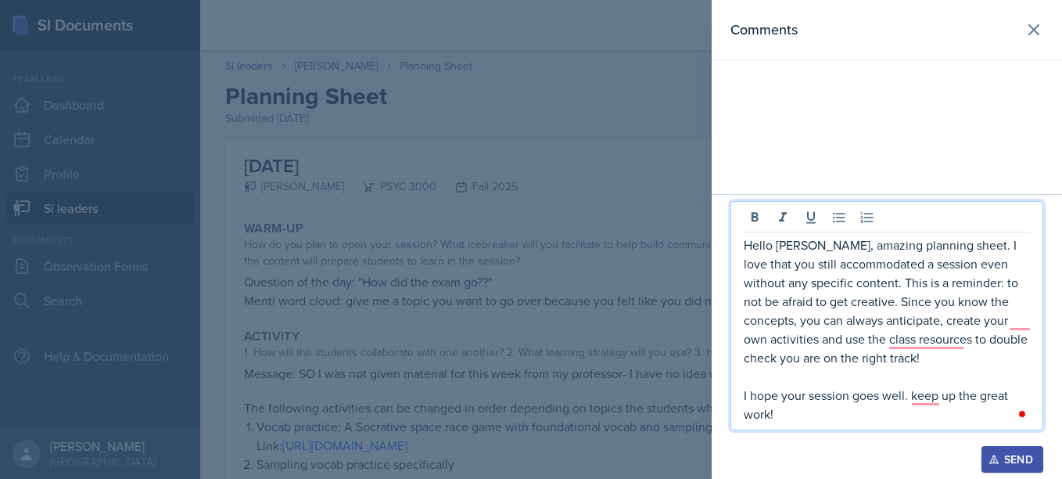
click at [921, 397] on p "I hope your session goes well. keep up the great work!" at bounding box center [887, 405] width 286 height 38
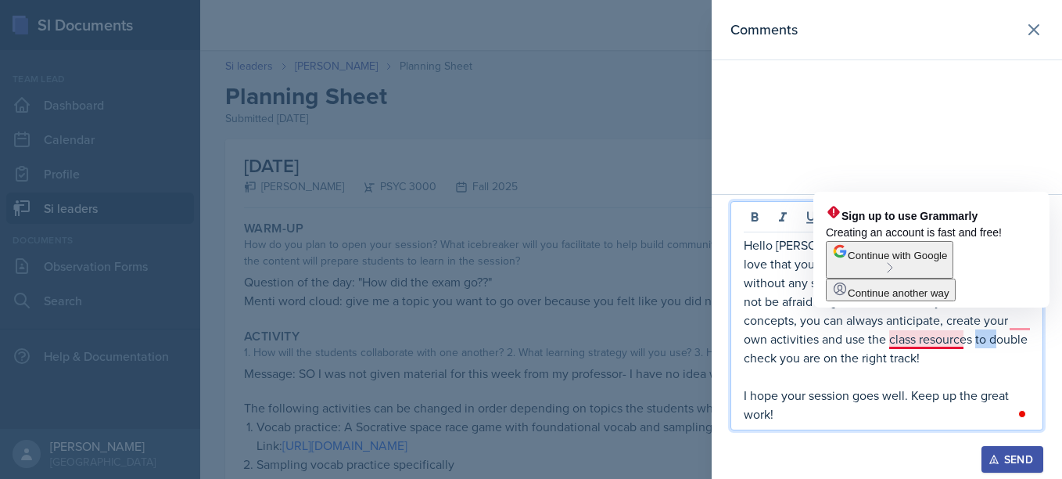
drag, startPoint x: 905, startPoint y: 343, endPoint x: 932, endPoint y: 341, distance: 26.6
click at [932, 341] on p "Hello [PERSON_NAME], amazing planning sheet. I love that you still accommodated…" at bounding box center [887, 300] width 286 height 131
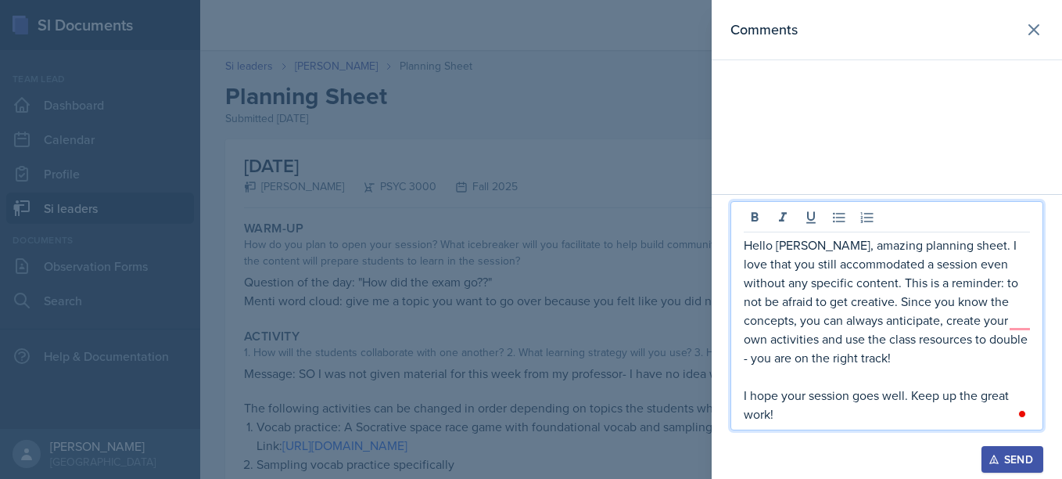
click at [930, 397] on p "I hope your session goes well. Keep up the great work!" at bounding box center [887, 405] width 286 height 38
click at [880, 408] on p "I hope your session goes well. Keep up the great work!" at bounding box center [887, 405] width 286 height 38
click at [1007, 322] on p "Hello [PERSON_NAME], amazing planning sheet. I love that you still accommodated…" at bounding box center [887, 300] width 286 height 131
click at [961, 339] on p "Hello [PERSON_NAME], amazing planning sheet. I love that you still accommodated…" at bounding box center [887, 300] width 286 height 131
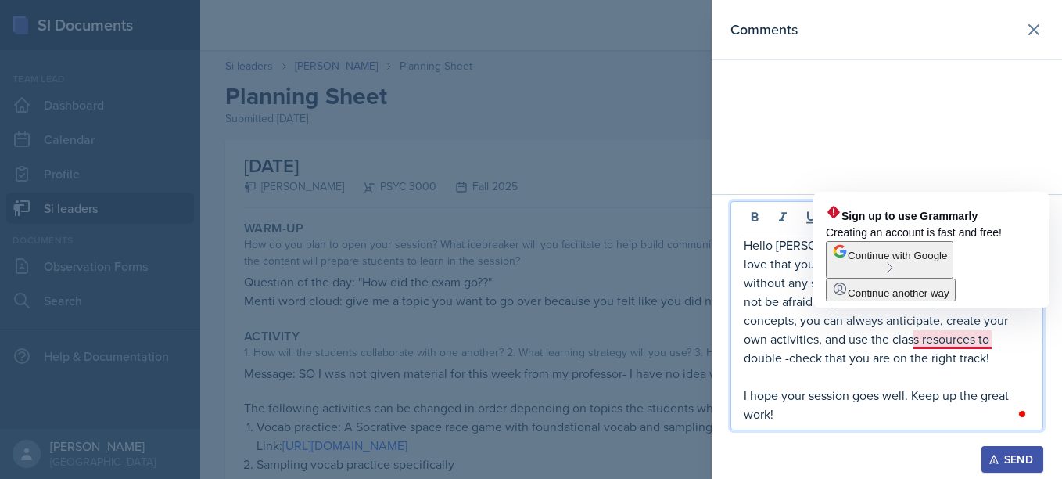
click at [961, 343] on p "Hello [PERSON_NAME], amazing planning sheet. I love that you still accommodated…" at bounding box center [887, 300] width 286 height 131
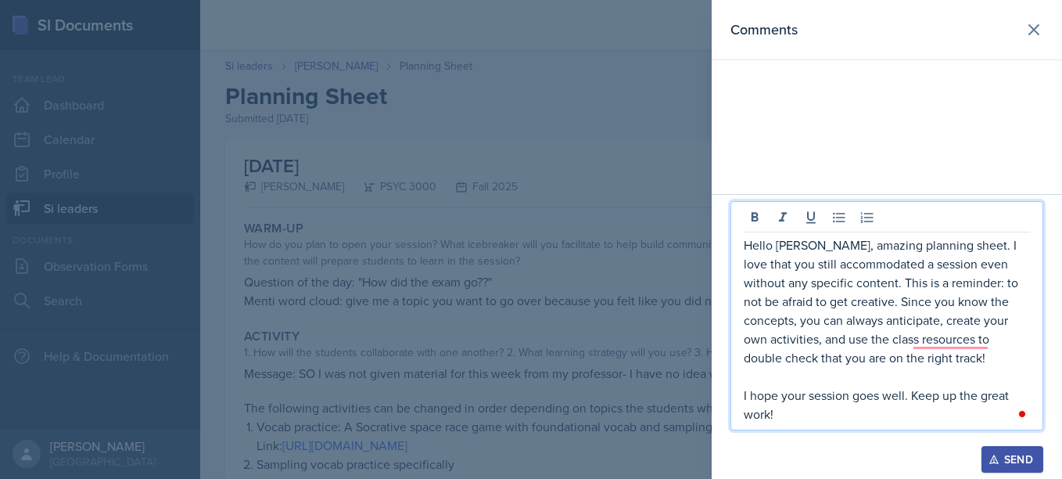
click at [952, 372] on p "To enrich screen reader interactions, please activate Accessibility in Grammarl…" at bounding box center [887, 376] width 286 height 19
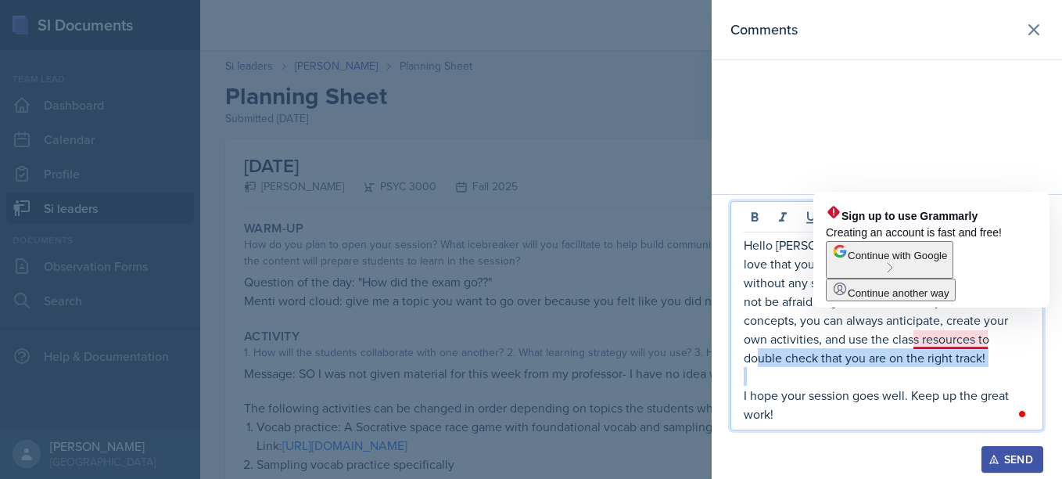
drag, startPoint x: 952, startPoint y: 372, endPoint x: 958, endPoint y: 342, distance: 30.4
click at [958, 342] on div "Hello [PERSON_NAME], amazing planning sheet. I love that you still accommodated…" at bounding box center [887, 329] width 286 height 188
click at [958, 342] on p "Hello [PERSON_NAME], amazing planning sheet. I love that you still accommodated…" at bounding box center [887, 300] width 286 height 131
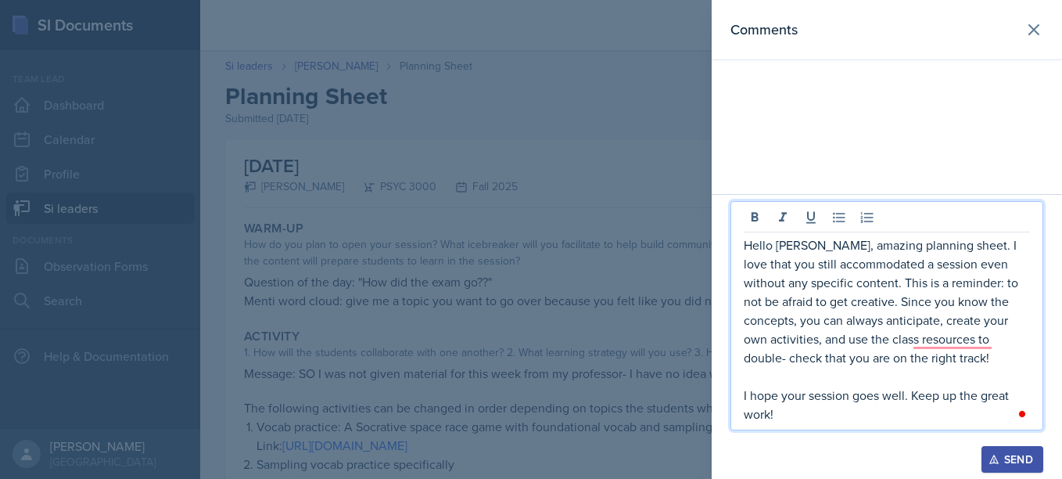
click at [911, 361] on p "Hello [PERSON_NAME], amazing planning sheet. I love that you still accommodated…" at bounding box center [887, 300] width 286 height 131
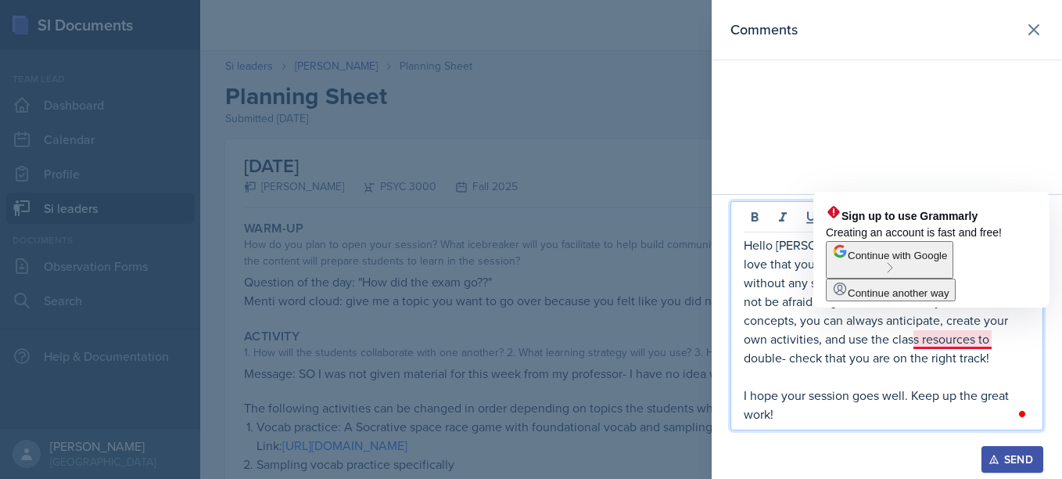
click at [958, 340] on p "Hello [PERSON_NAME], amazing planning sheet. I love that you still accommodated…" at bounding box center [887, 300] width 286 height 131
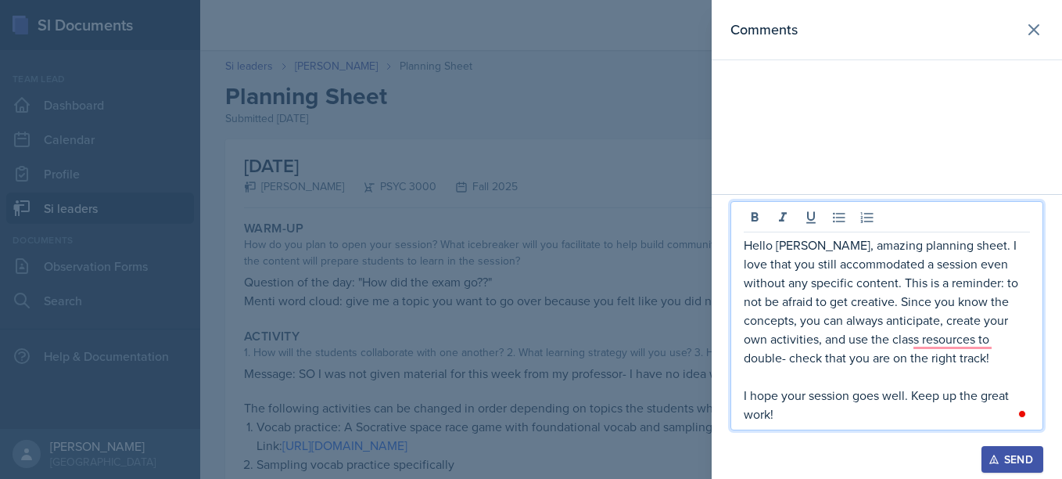
click at [788, 293] on p "Hello [PERSON_NAME], amazing planning sheet. I love that you still accommodated…" at bounding box center [887, 300] width 286 height 131
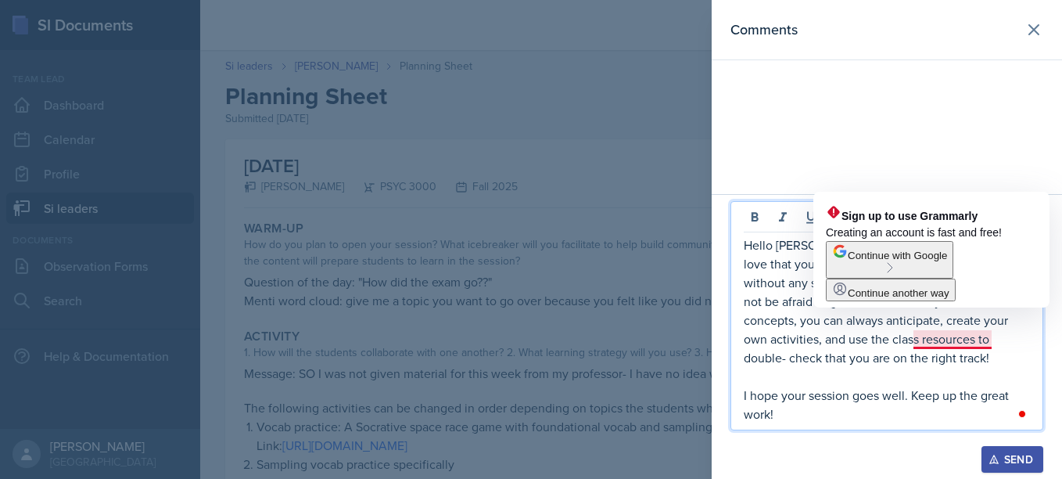
click at [960, 343] on p "Hello [PERSON_NAME], amazing planning sheet. I love that you still accommodated…" at bounding box center [887, 300] width 286 height 131
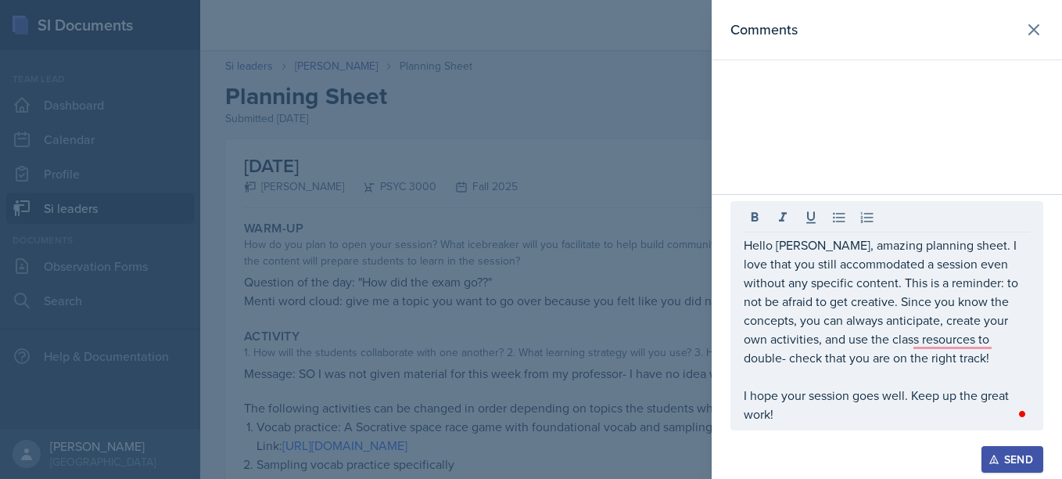
click at [1012, 458] on div "Send" at bounding box center [1012, 459] width 41 height 13
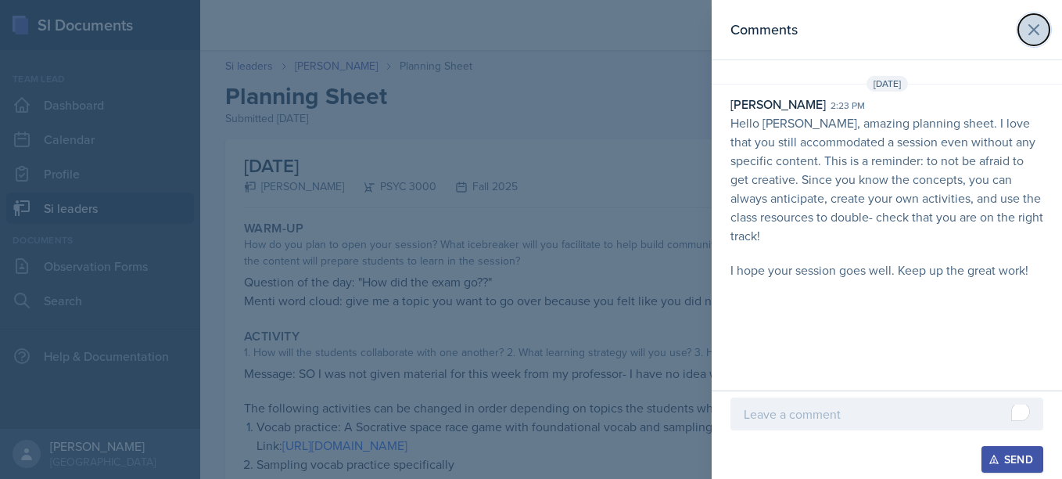
click at [1040, 40] on button at bounding box center [1034, 29] width 31 height 31
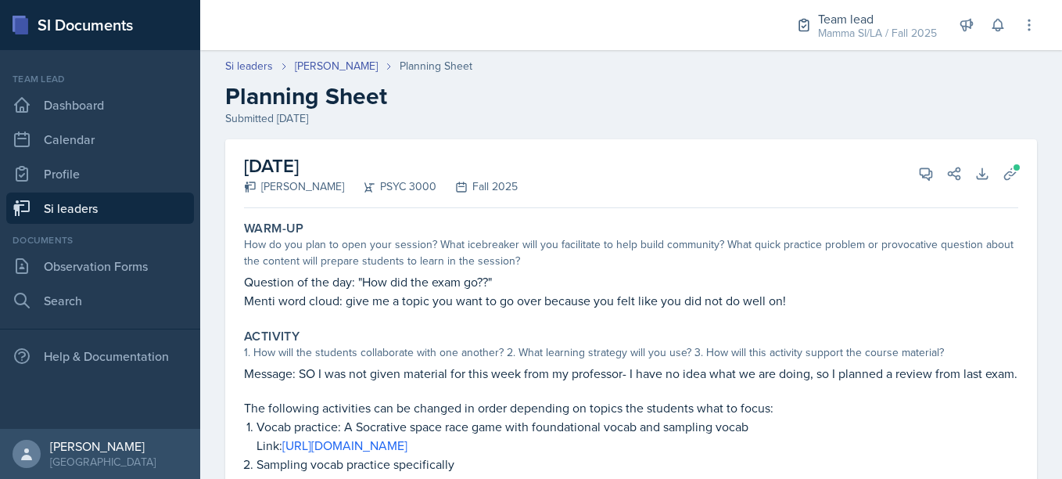
click at [255, 74] on div "Si leaders [PERSON_NAME] Planning Sheet Planning Sheet Submitted [DATE]" at bounding box center [631, 92] width 862 height 69
click at [258, 69] on link "Si leaders" at bounding box center [249, 66] width 48 height 16
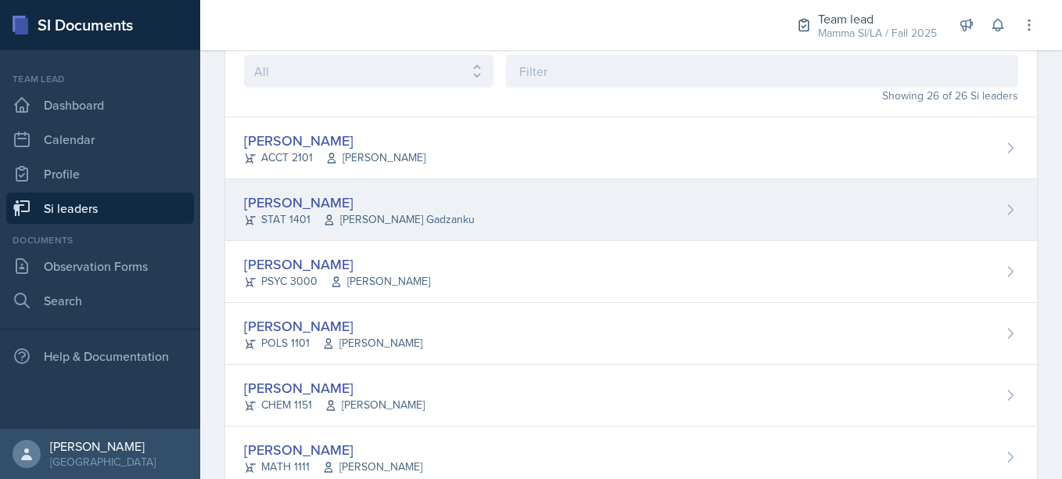
scroll to position [109, 0]
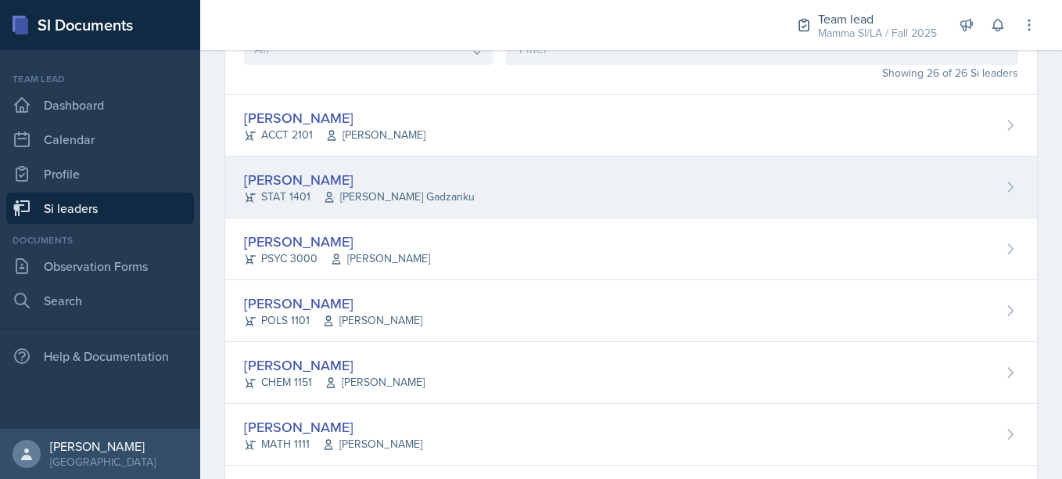
click at [336, 313] on span "[PERSON_NAME]" at bounding box center [372, 320] width 100 height 16
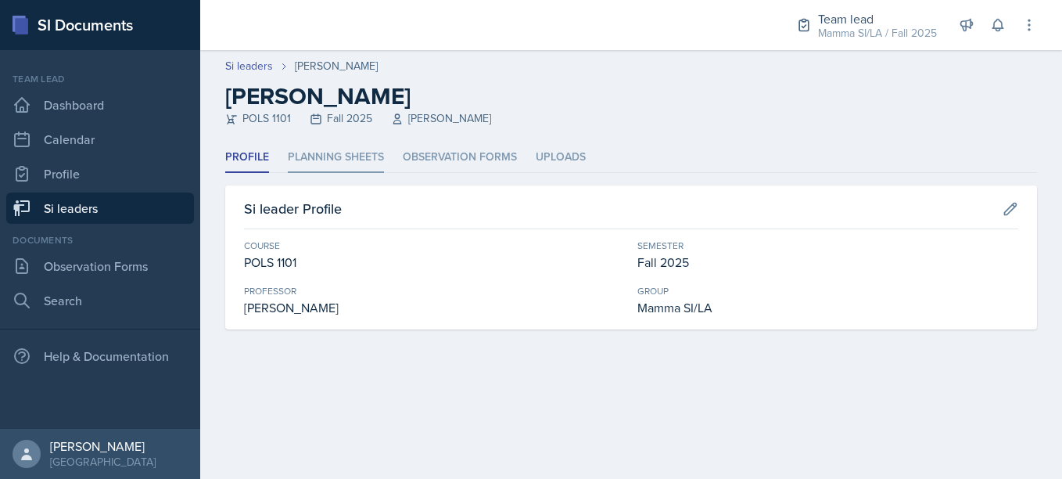
click at [356, 160] on li "Planning Sheets" at bounding box center [336, 157] width 96 height 31
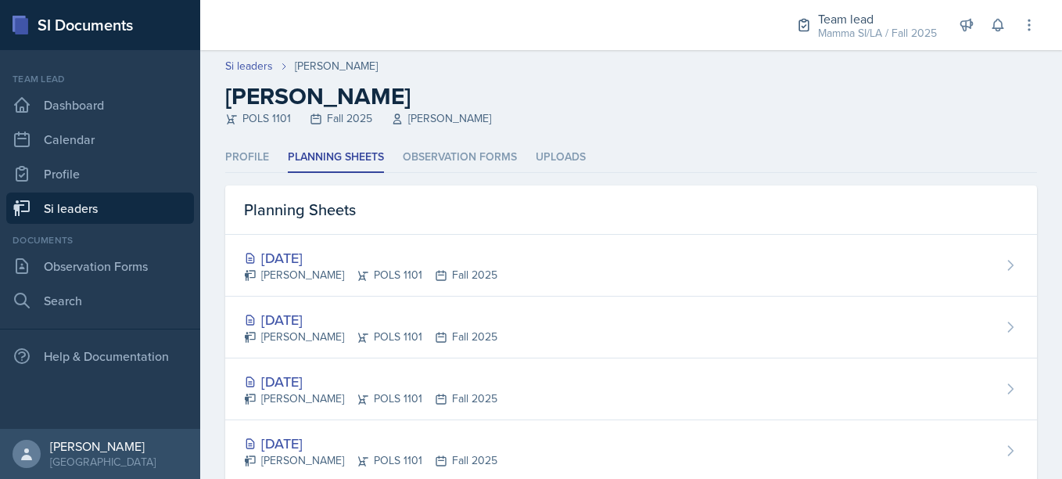
scroll to position [24, 0]
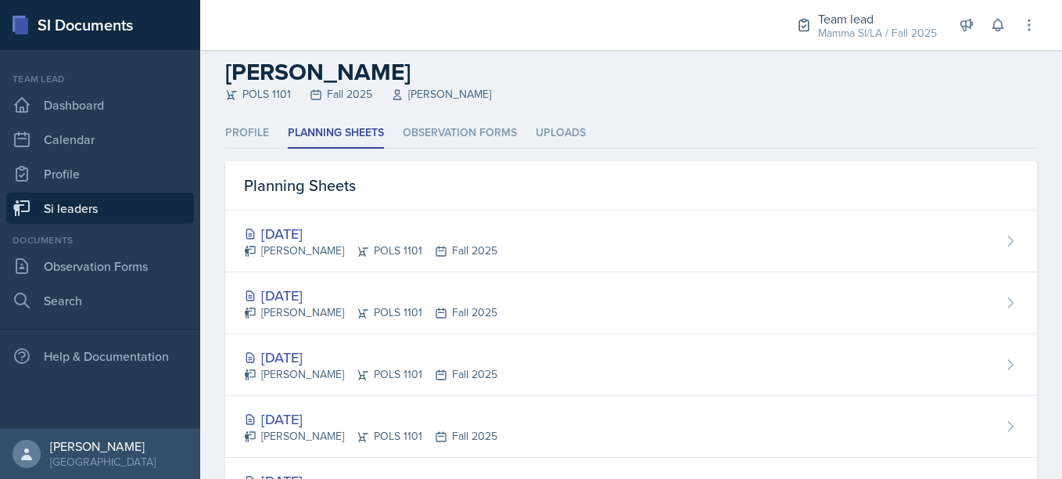
click at [401, 226] on div "[DATE]" at bounding box center [370, 233] width 253 height 21
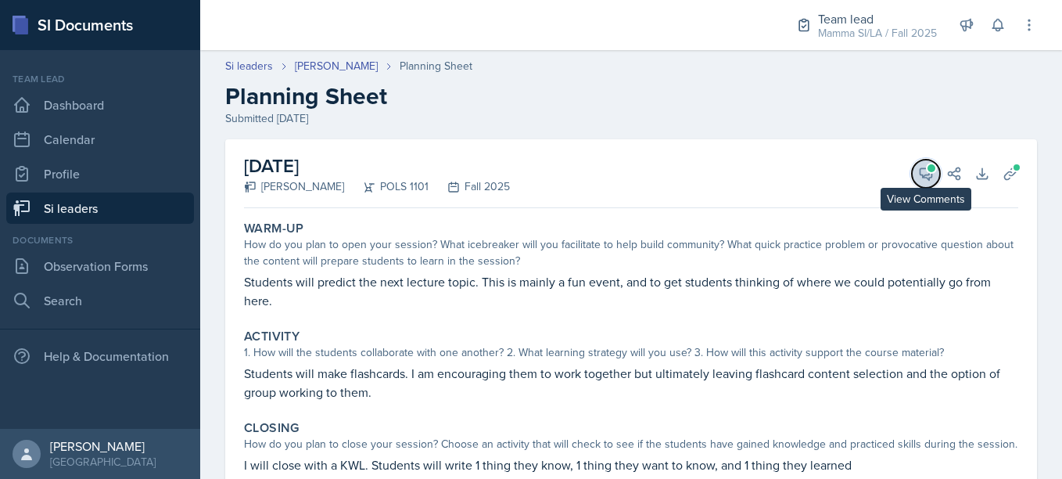
click at [912, 172] on button "View Comments" at bounding box center [926, 174] width 28 height 28
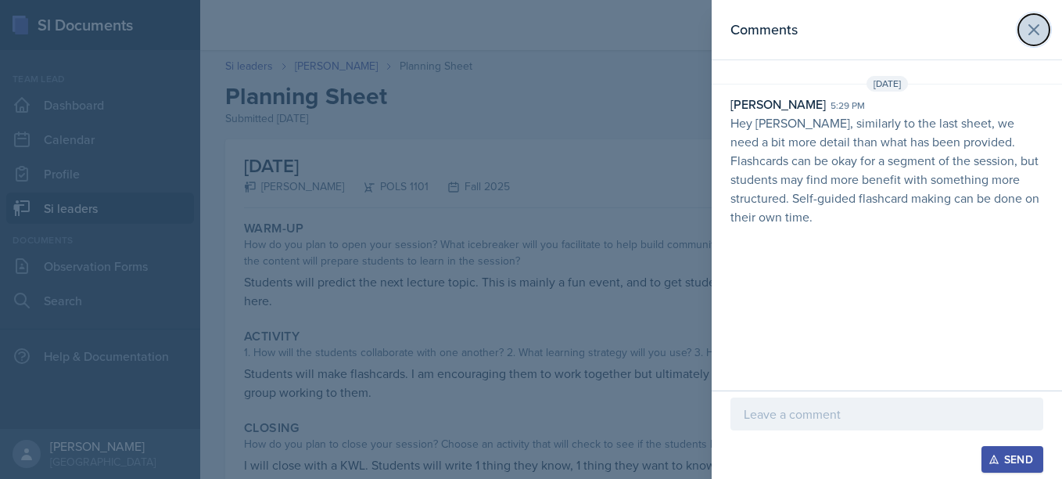
click at [1044, 30] on button at bounding box center [1034, 29] width 31 height 31
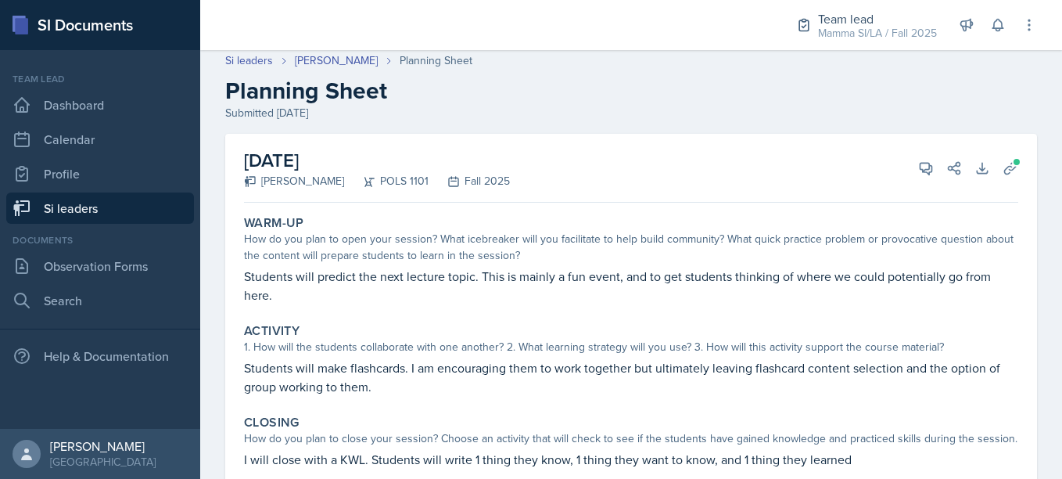
scroll to position [5, 0]
click at [125, 190] on div "Team lead Dashboard Calendar Profile Si leaders" at bounding box center [100, 148] width 188 height 152
click at [119, 200] on link "Si leaders" at bounding box center [100, 207] width 188 height 31
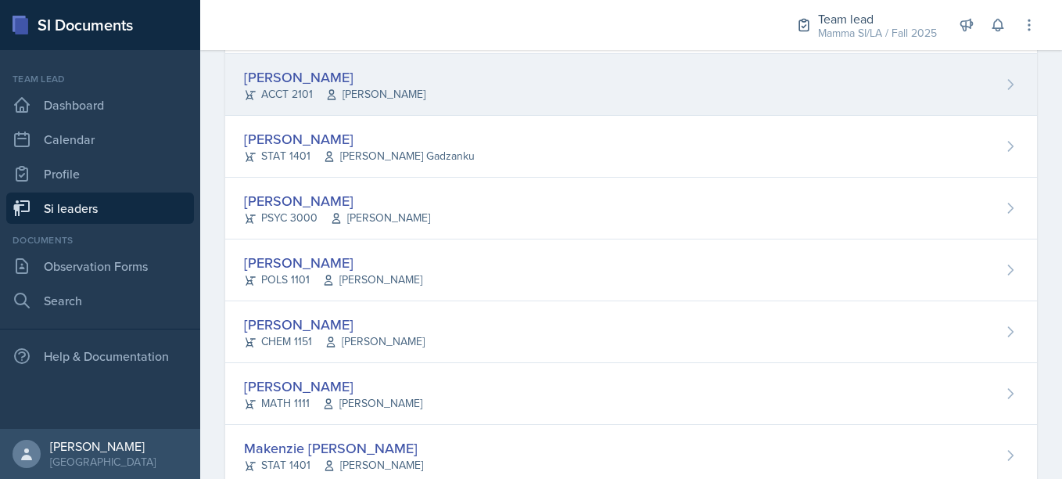
scroll to position [170, 0]
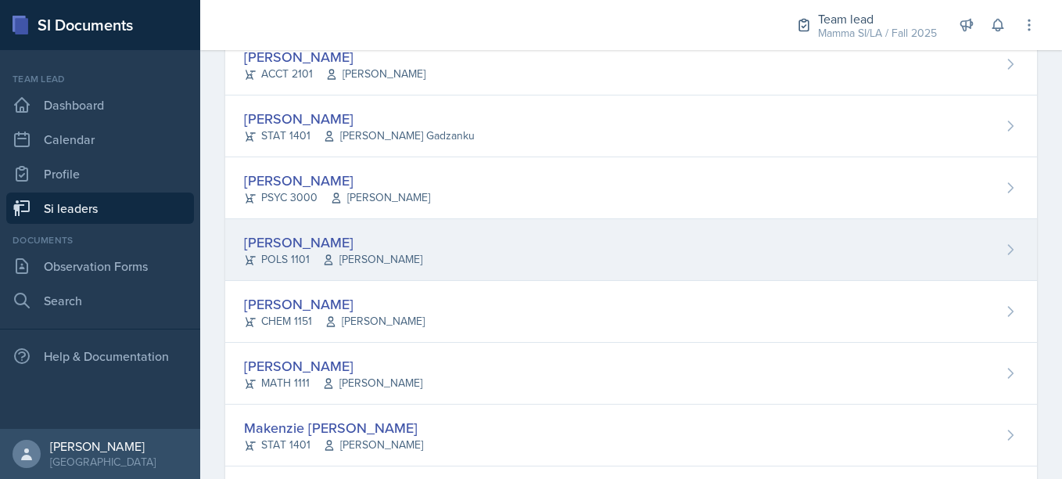
click at [379, 239] on div "[PERSON_NAME]" at bounding box center [333, 242] width 178 height 21
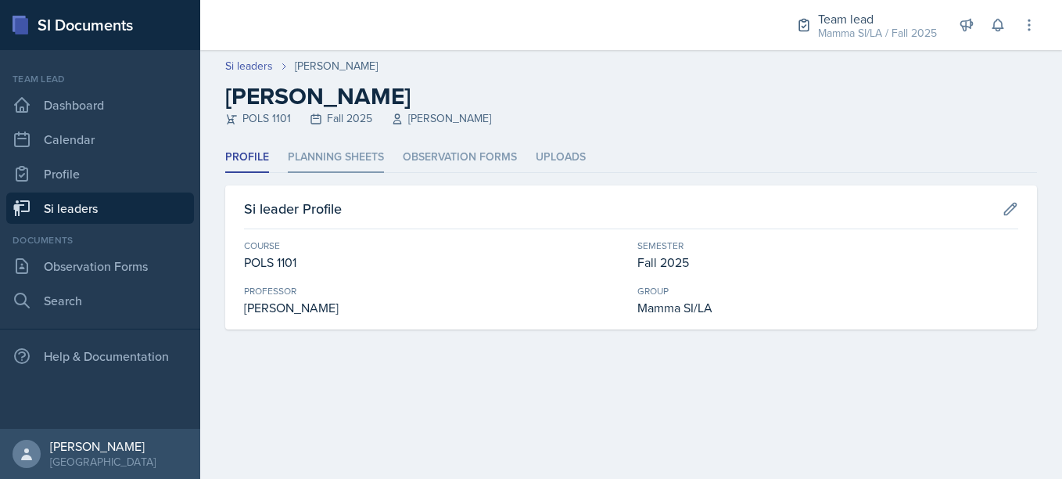
click at [339, 145] on li "Planning Sheets" at bounding box center [336, 157] width 96 height 31
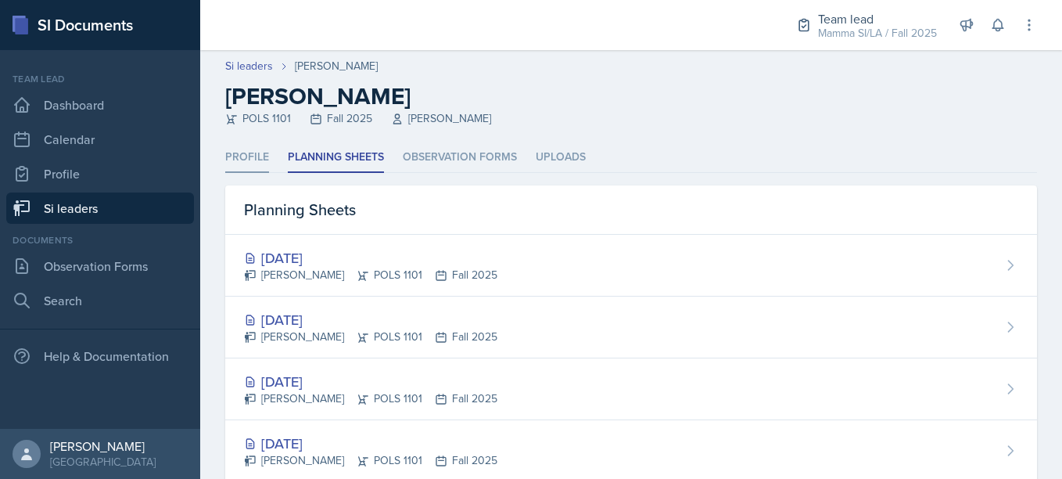
click at [263, 157] on li "Profile" at bounding box center [247, 157] width 44 height 31
